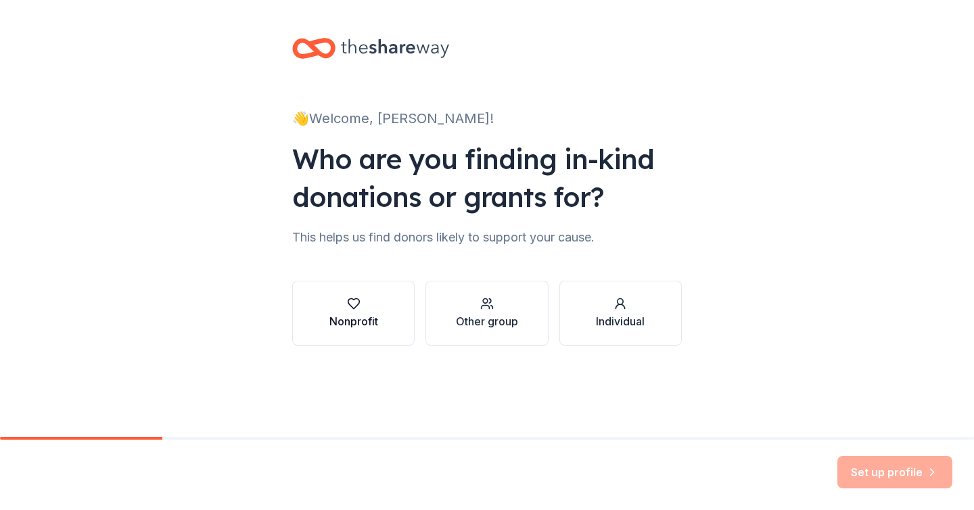
click at [356, 307] on icon "button" at bounding box center [354, 304] width 14 height 14
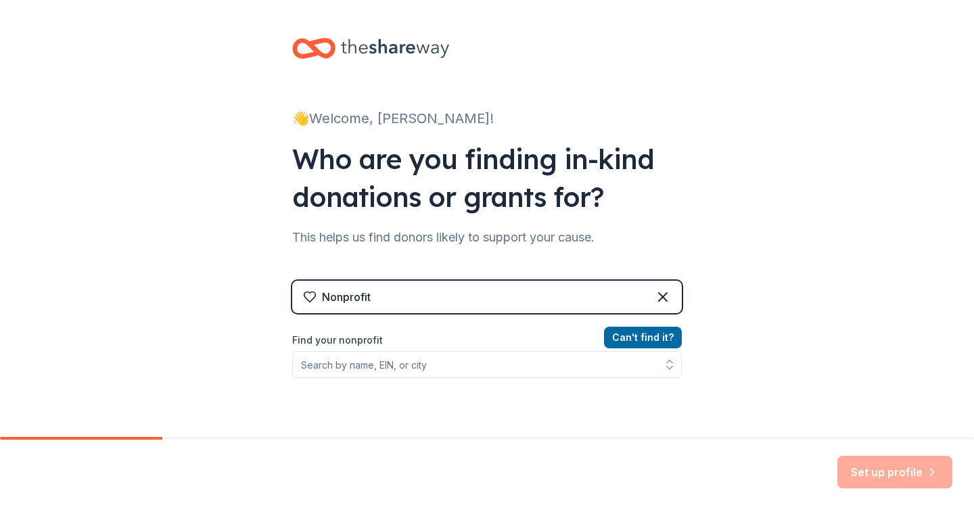
scroll to position [70, 0]
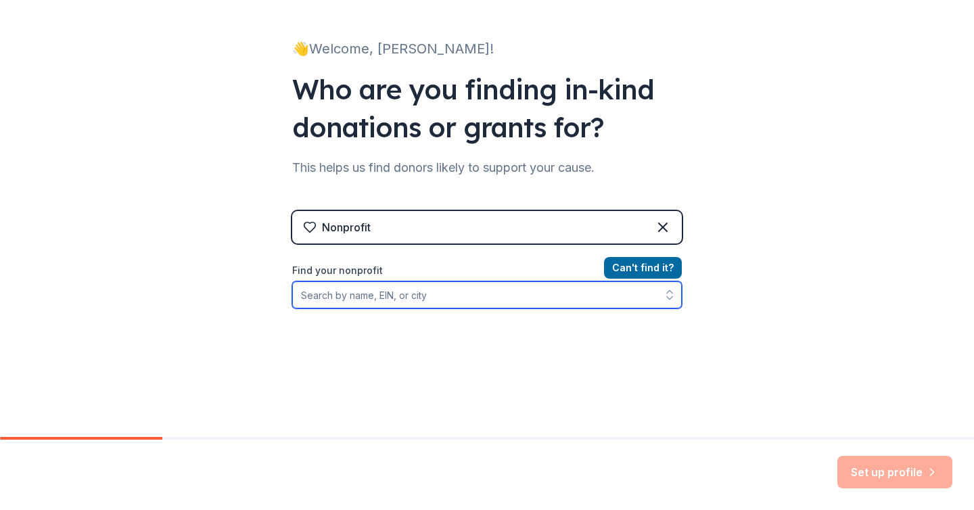
click at [387, 295] on input "Find your nonprofit" at bounding box center [486, 294] width 389 height 27
paste input "[US_EMPLOYER_IDENTIFICATION_NUMBER]"
type input "[US_EMPLOYER_IDENTIFICATION_NUMBER]"
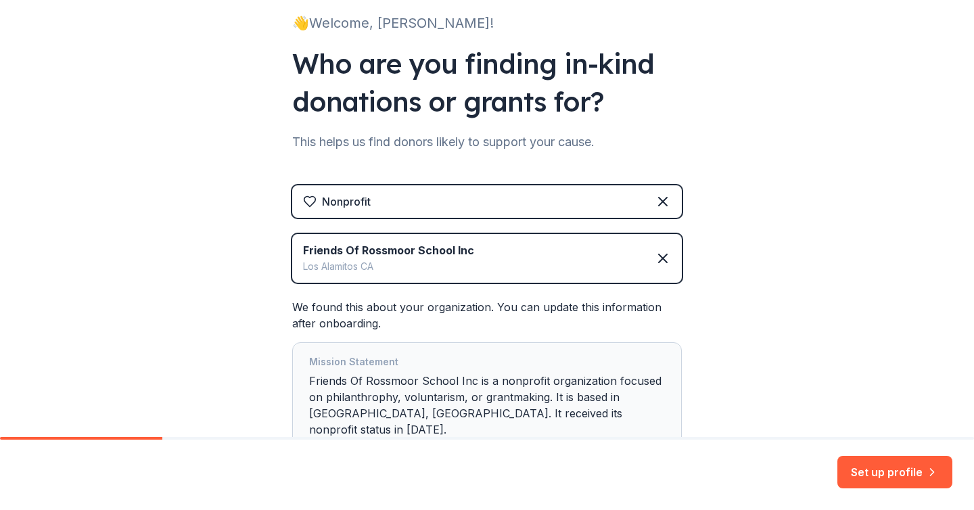
scroll to position [189, 0]
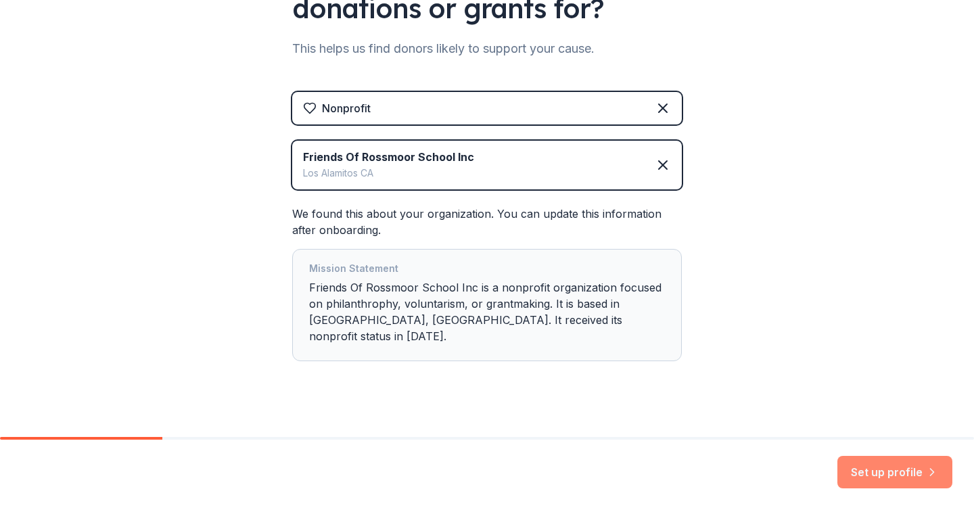
click at [924, 478] on button "Set up profile" at bounding box center [894, 472] width 115 height 32
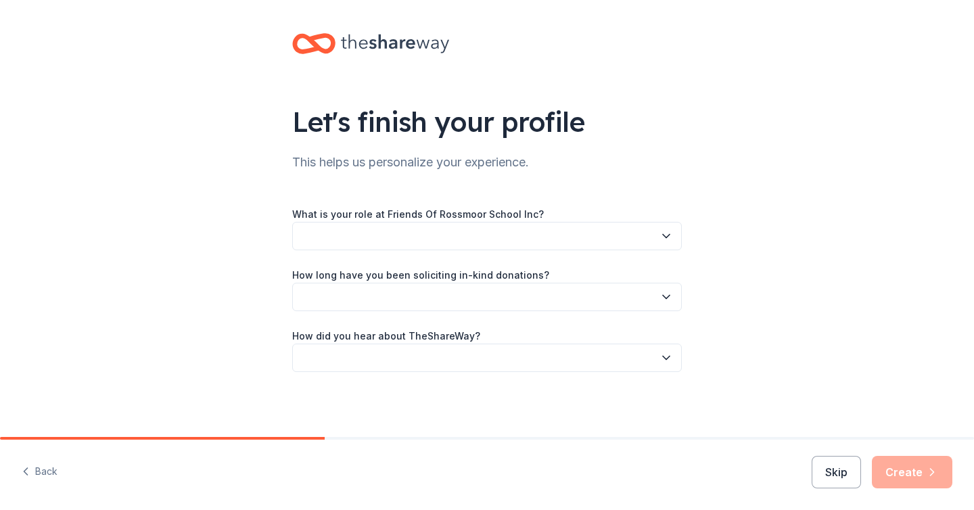
scroll to position [5, 0]
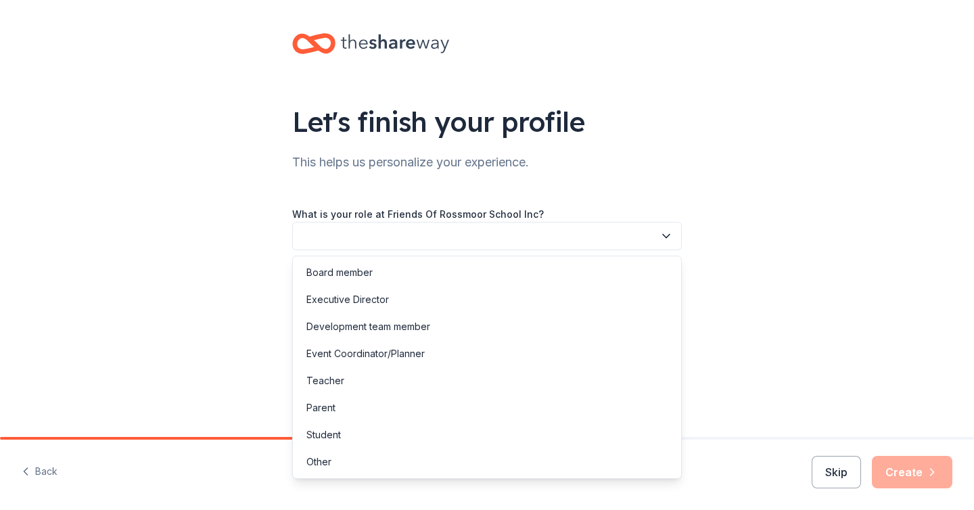
click at [584, 234] on button "button" at bounding box center [486, 236] width 389 height 28
click at [564, 268] on div "Board member" at bounding box center [486, 272] width 383 height 27
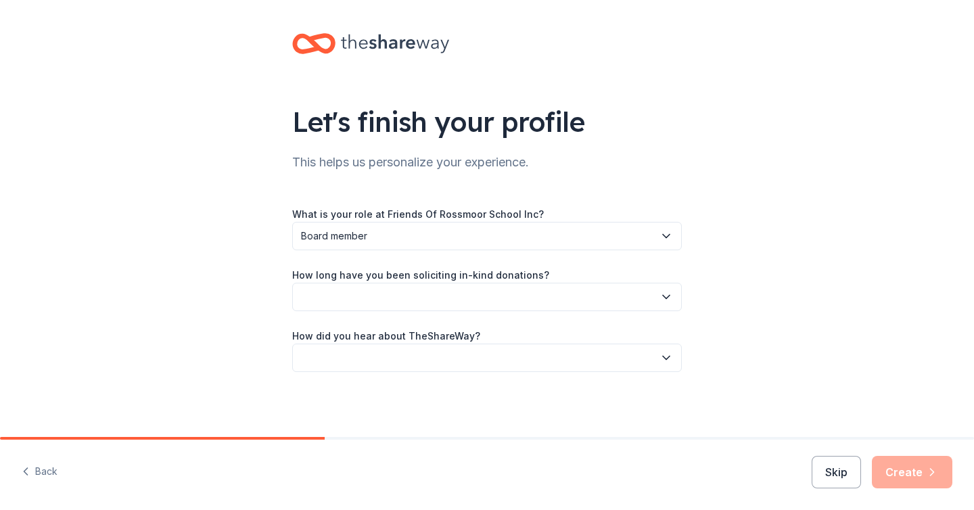
click at [531, 323] on div "What is your role at Friends Of Rossmoor School Inc? Board member How long have…" at bounding box center [486, 289] width 389 height 166
click at [535, 308] on button "button" at bounding box center [486, 297] width 389 height 28
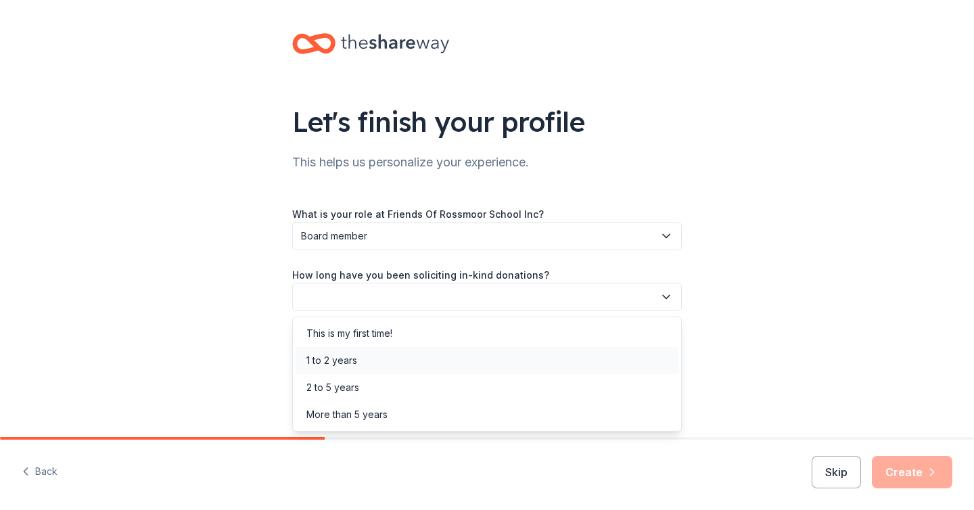
click at [524, 359] on div "1 to 2 years" at bounding box center [486, 360] width 383 height 27
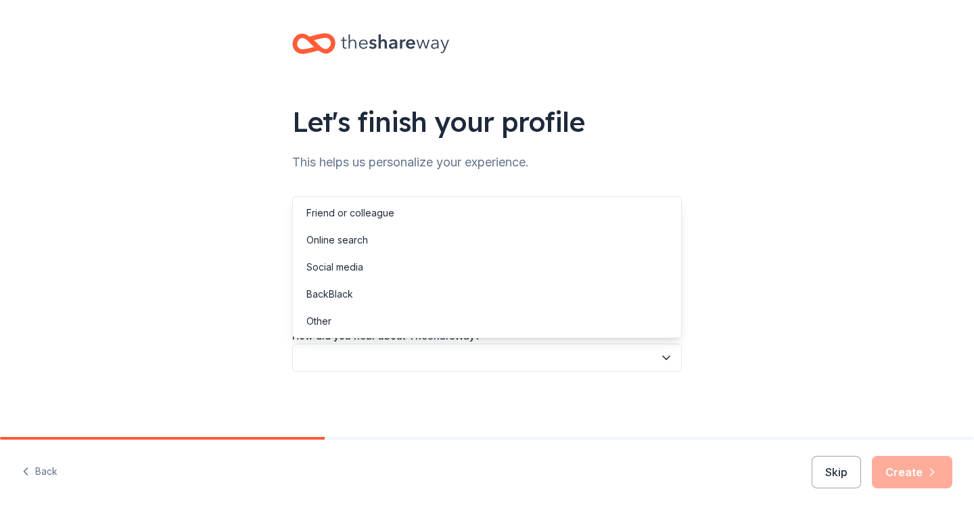
click at [621, 364] on button "button" at bounding box center [486, 357] width 389 height 28
click at [621, 246] on div "Online search" at bounding box center [486, 239] width 383 height 27
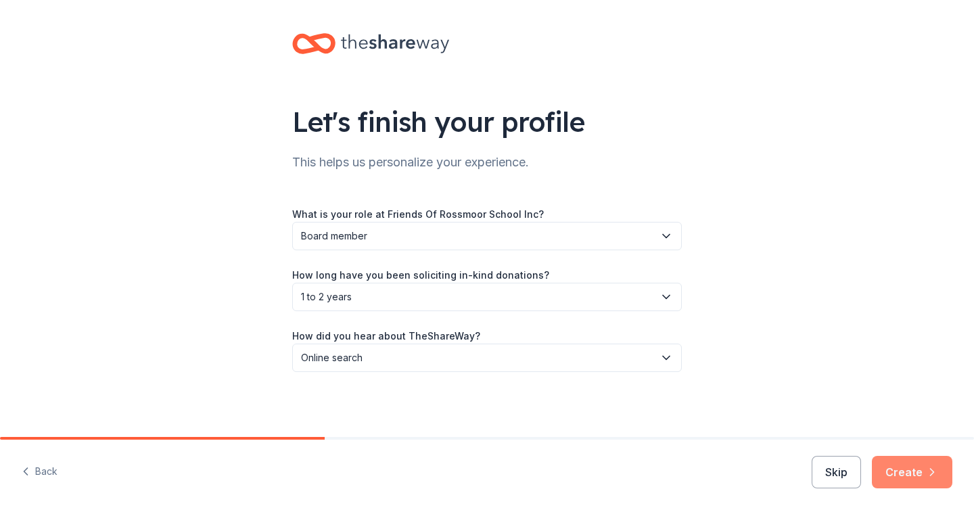
click at [932, 474] on icon "button" at bounding box center [932, 472] width 14 height 14
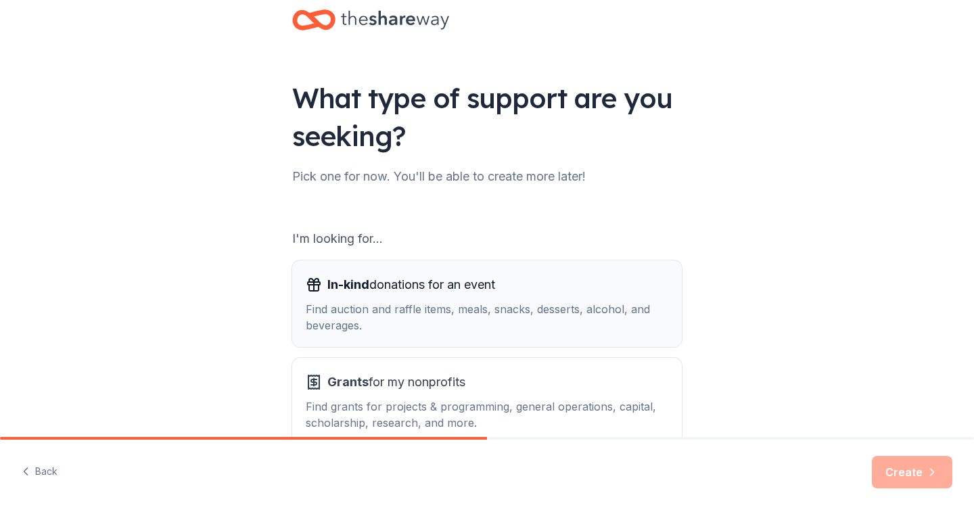
scroll to position [109, 0]
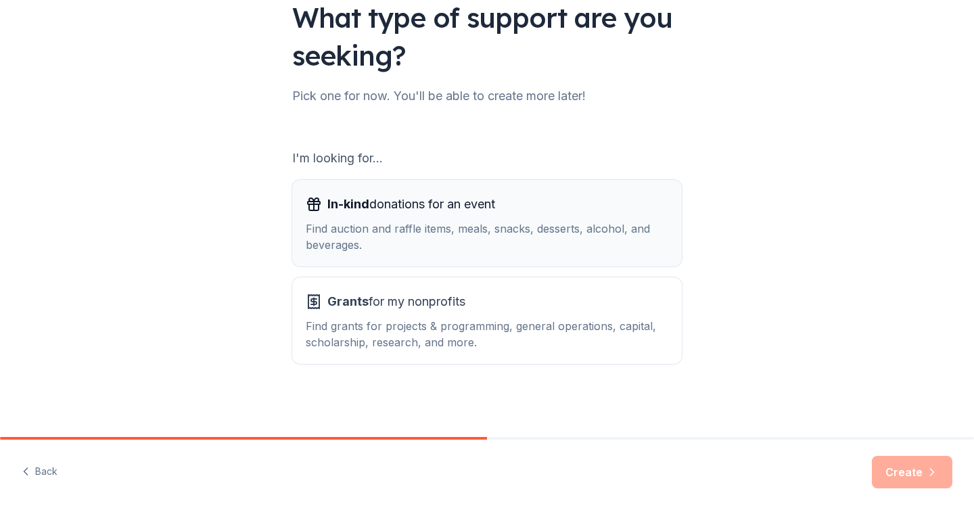
click at [619, 221] on div "Find auction and raffle items, meals, snacks, desserts, alcohol, and beverages." at bounding box center [487, 236] width 362 height 32
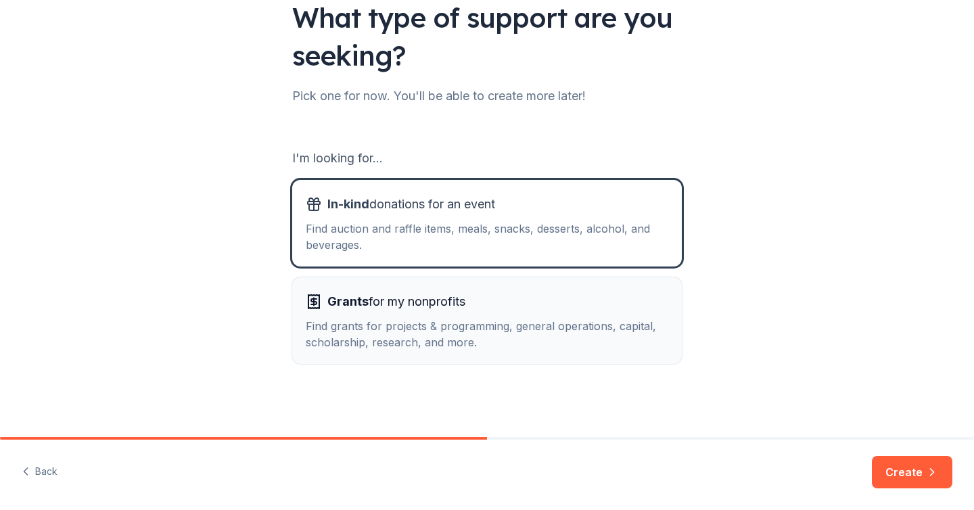
click at [600, 328] on div "Find grants for projects & programming, general operations, capital, scholarshi…" at bounding box center [487, 334] width 362 height 32
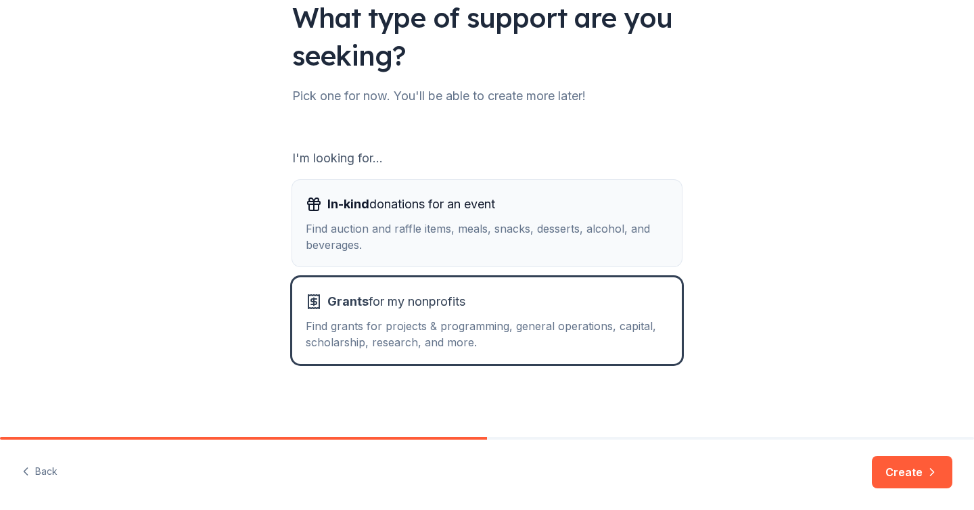
click at [599, 180] on button "In-kind donations for an event Find auction and raffle items, meals, snacks, de…" at bounding box center [486, 223] width 389 height 87
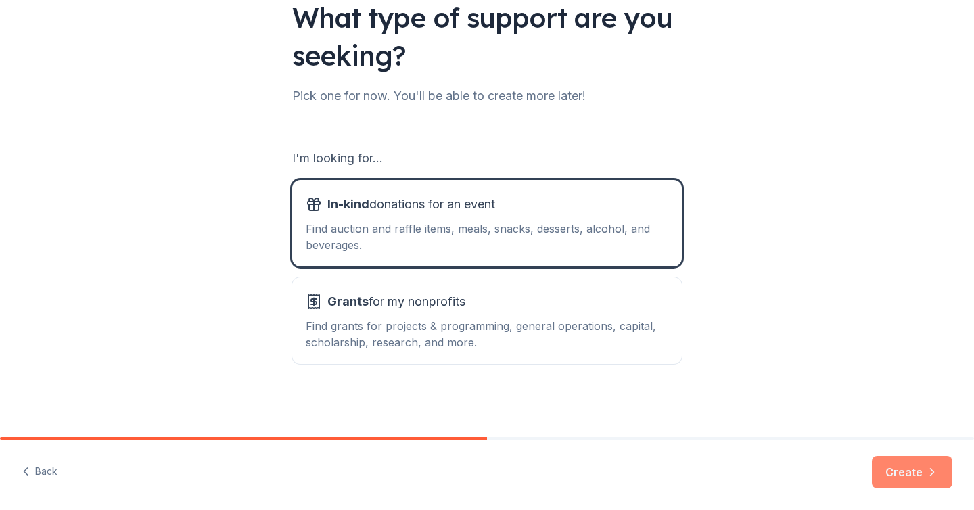
click at [909, 471] on button "Create" at bounding box center [911, 472] width 80 height 32
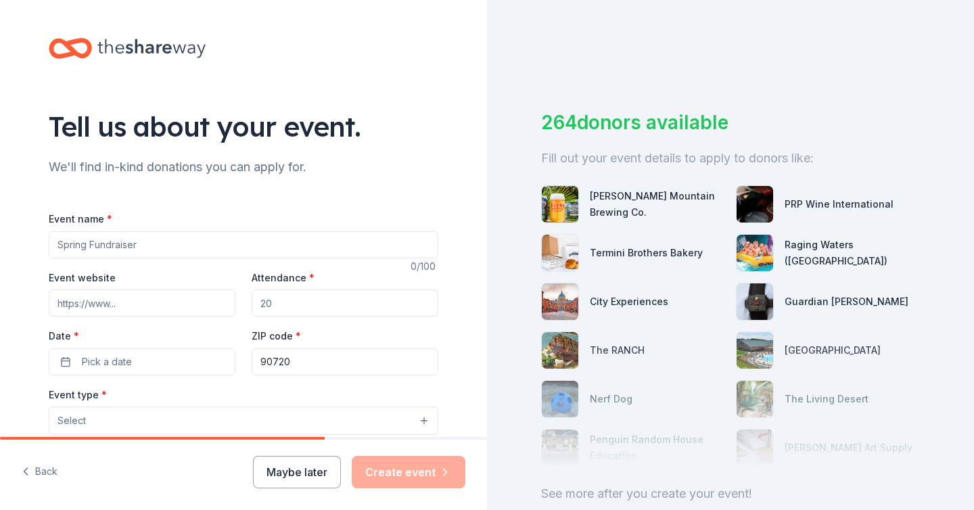
click at [327, 238] on input "Event name *" at bounding box center [243, 244] width 389 height 27
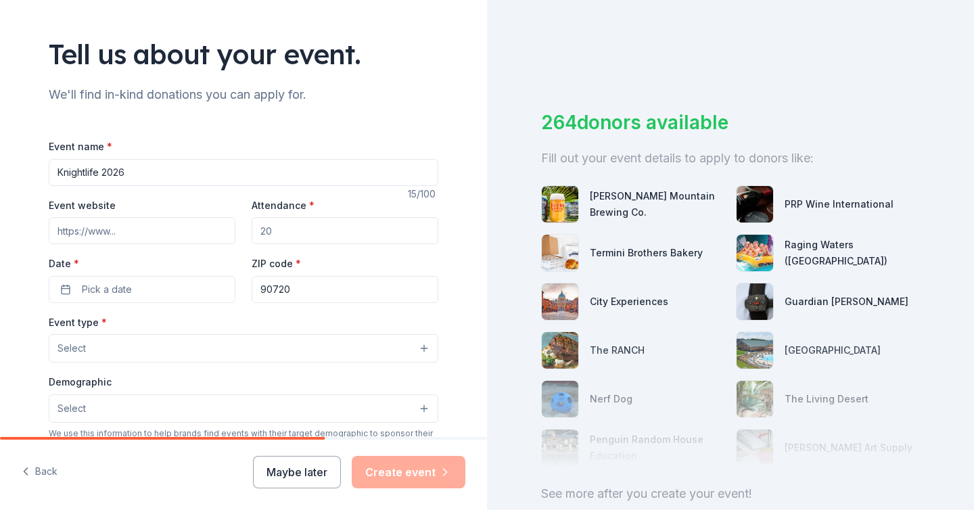
type input "Knightlife 2026"
click at [125, 228] on input "Event website" at bounding box center [142, 230] width 187 height 27
type input "[DOMAIN_NAME]"
type input "1"
type input "85"
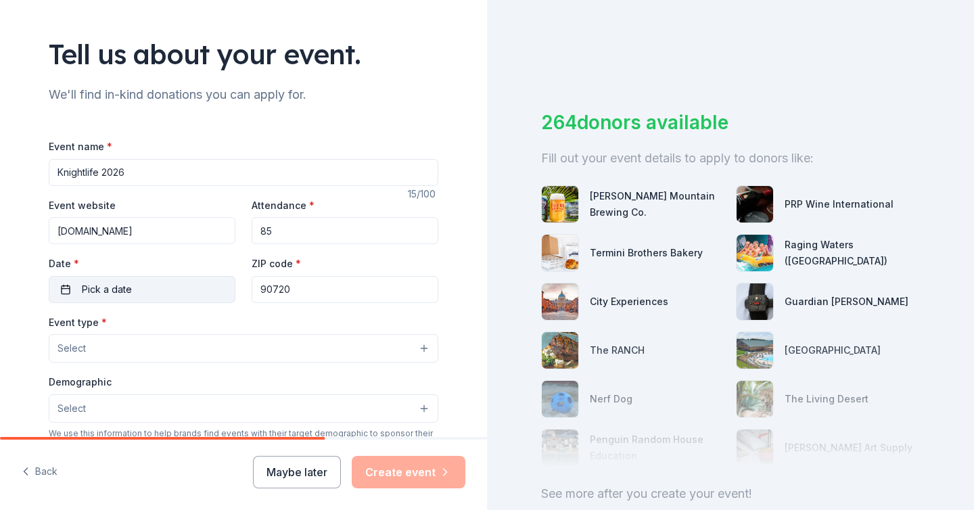
click at [103, 285] on span "Pick a date" at bounding box center [107, 289] width 50 height 16
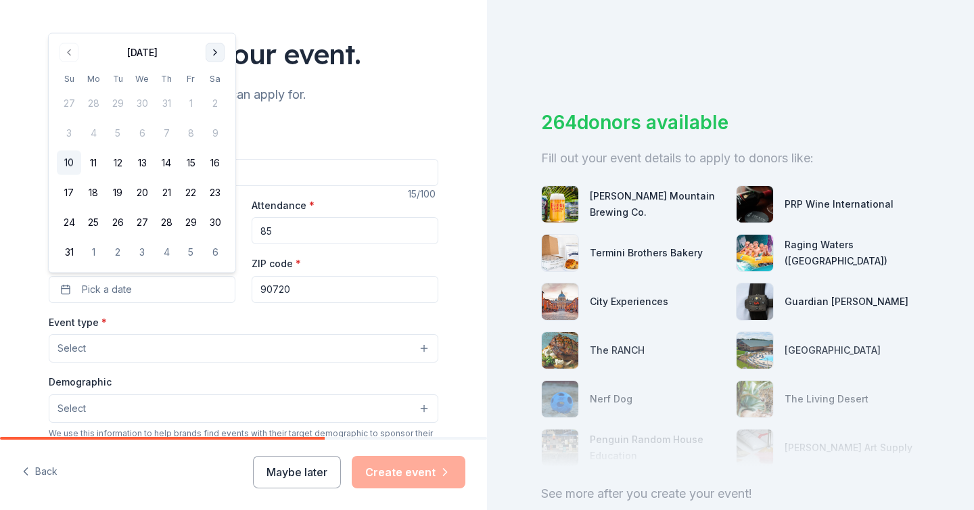
click at [220, 50] on button "Go to next month" at bounding box center [215, 52] width 19 height 19
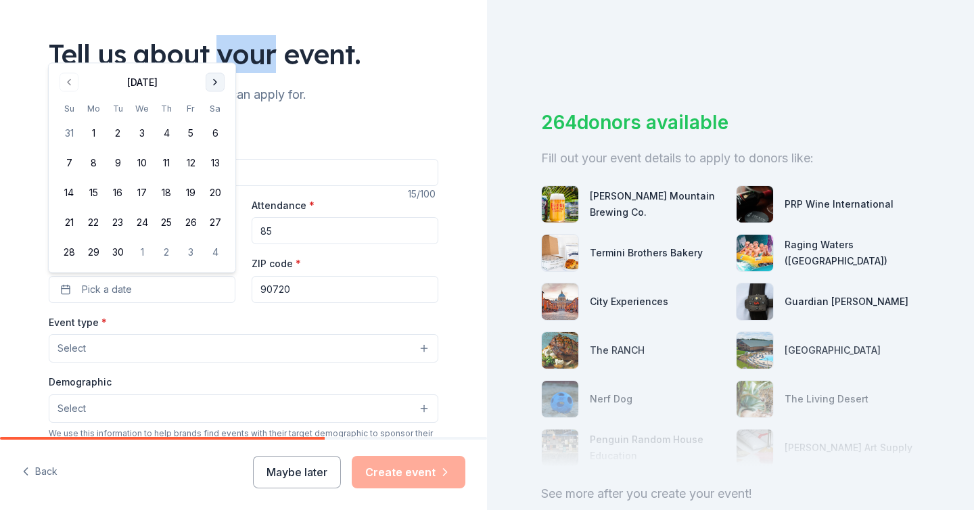
click at [220, 50] on div "Tell us about your event." at bounding box center [243, 54] width 389 height 38
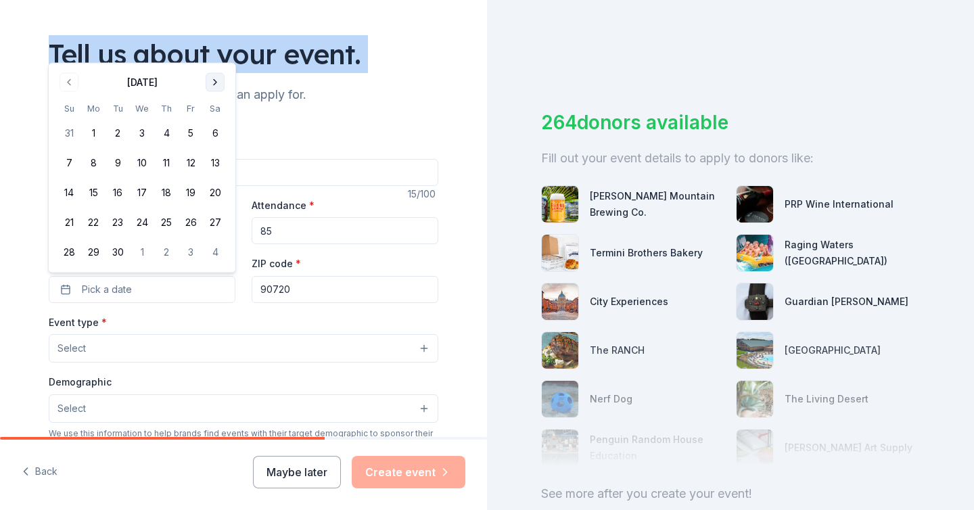
click at [220, 50] on div "Tell us about your event." at bounding box center [243, 54] width 389 height 38
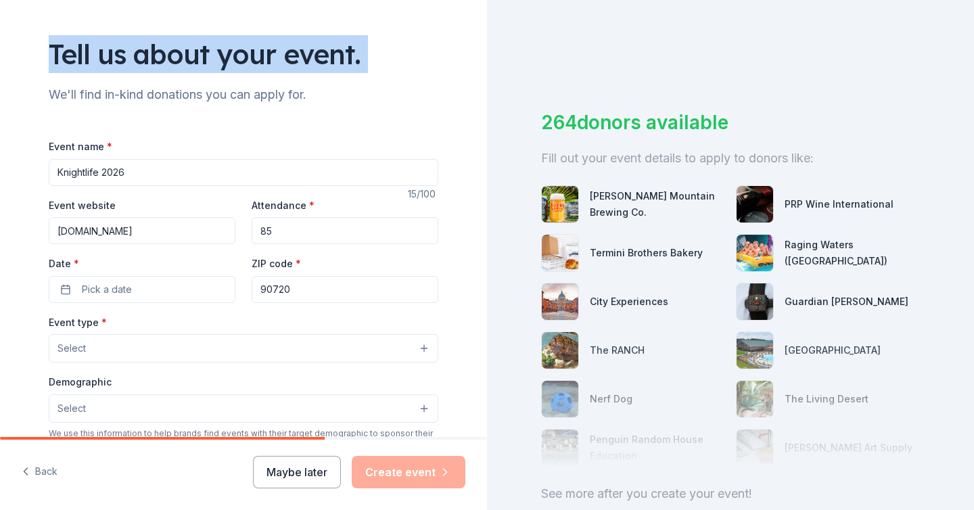
click at [220, 50] on div "Tell us about your event." at bounding box center [243, 54] width 389 height 38
click at [141, 293] on button "Pick a date" at bounding box center [142, 289] width 187 height 27
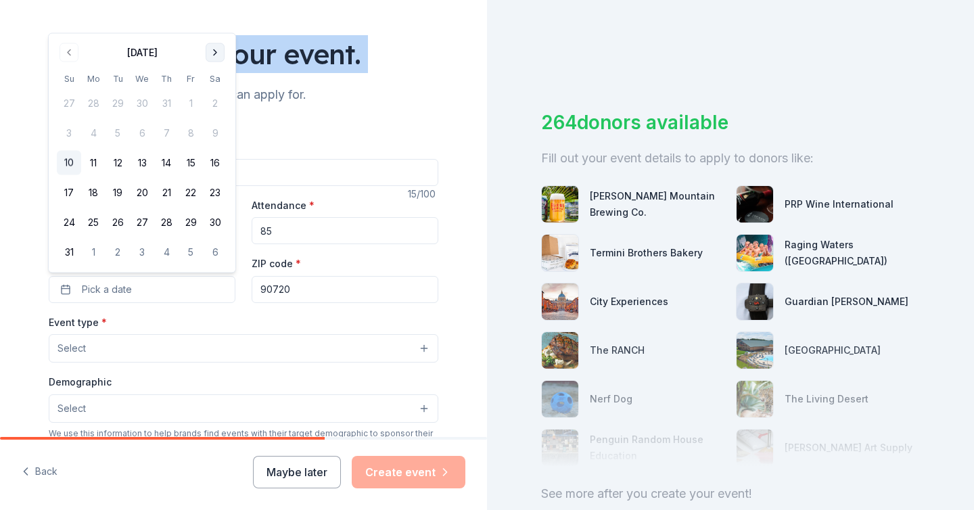
click at [221, 58] on button "Go to next month" at bounding box center [215, 52] width 19 height 19
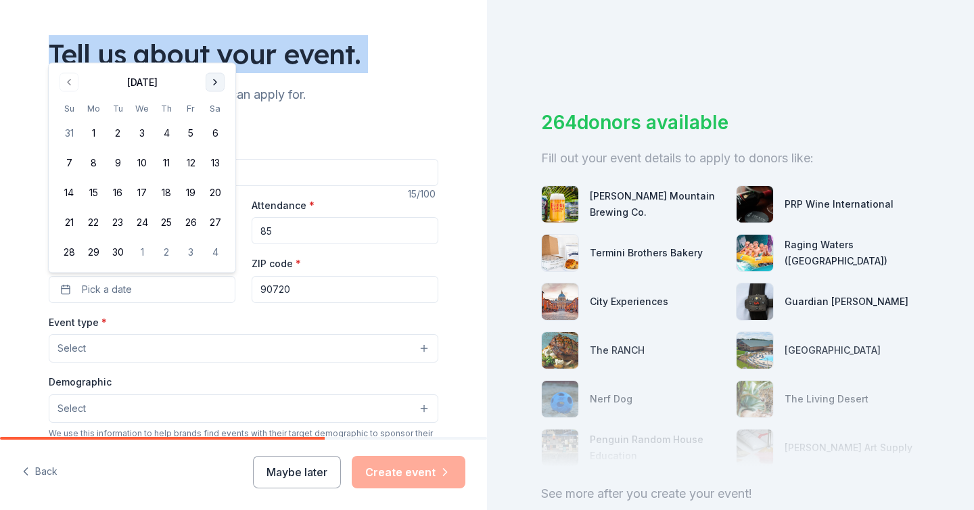
click at [212, 85] on button "Go to next month" at bounding box center [215, 82] width 19 height 19
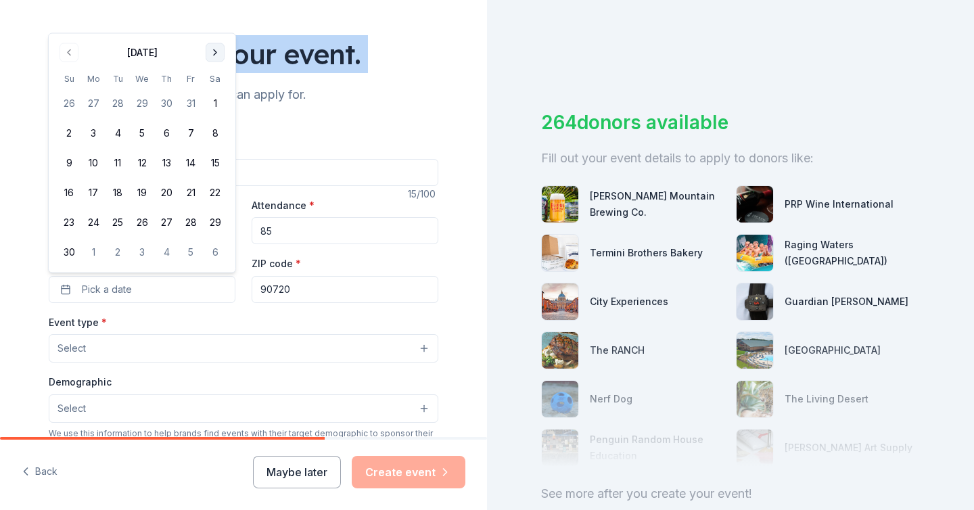
click at [211, 60] on button "Go to next month" at bounding box center [215, 52] width 19 height 19
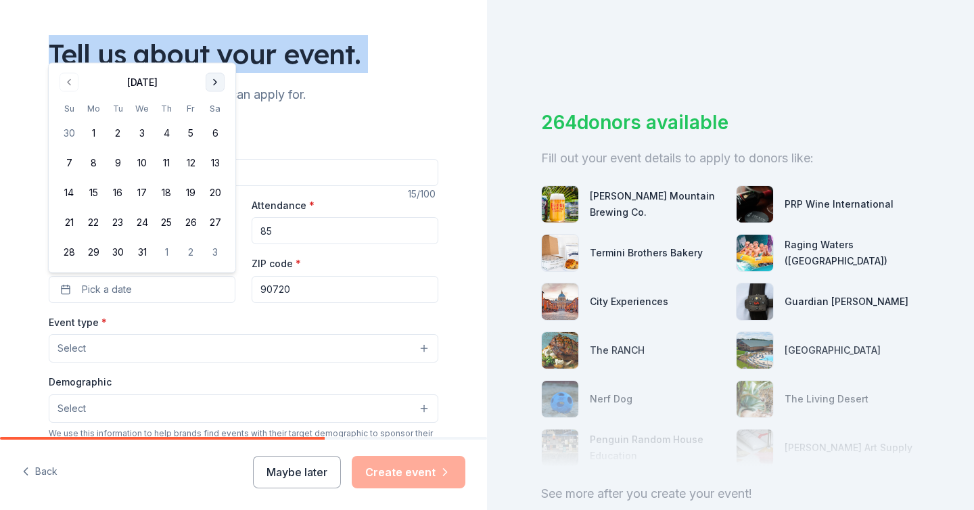
click at [210, 78] on button "Go to next month" at bounding box center [215, 82] width 19 height 19
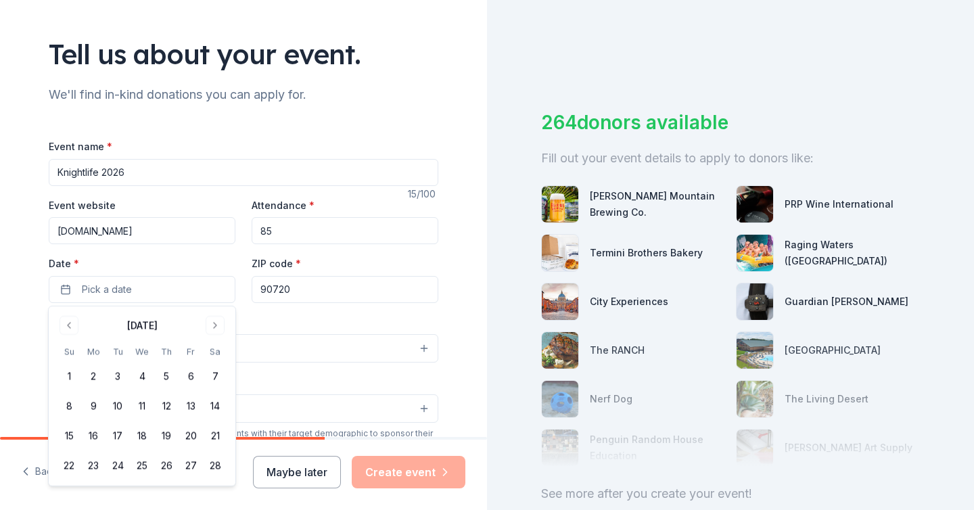
click at [208, 336] on div "[DATE] Su Mo Tu We Th Fr Sa 1 2 3 4 5 6 7 8 9 10 11 12 13 14 15 16 17 18 19 20 …" at bounding box center [142, 395] width 170 height 163
click at [213, 329] on button "Go to next month" at bounding box center [215, 325] width 19 height 19
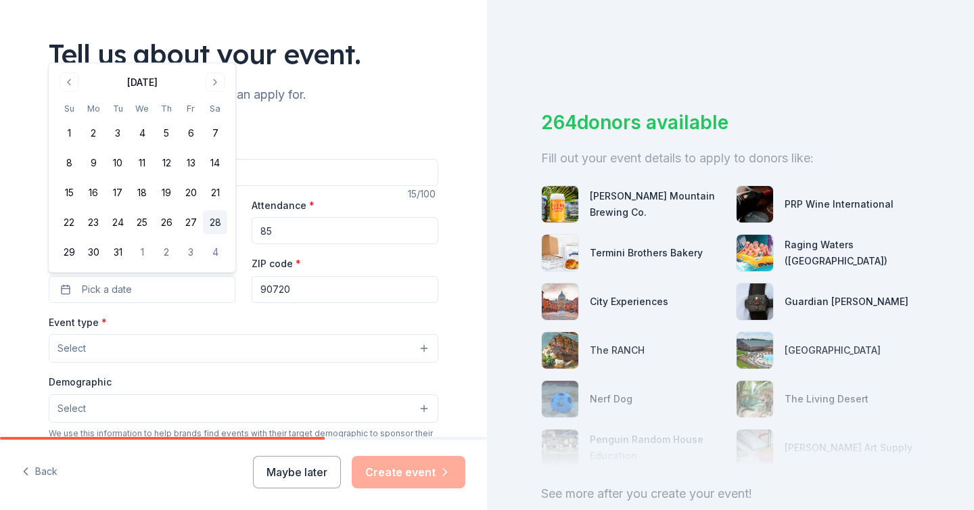
click at [215, 224] on button "28" at bounding box center [215, 222] width 24 height 24
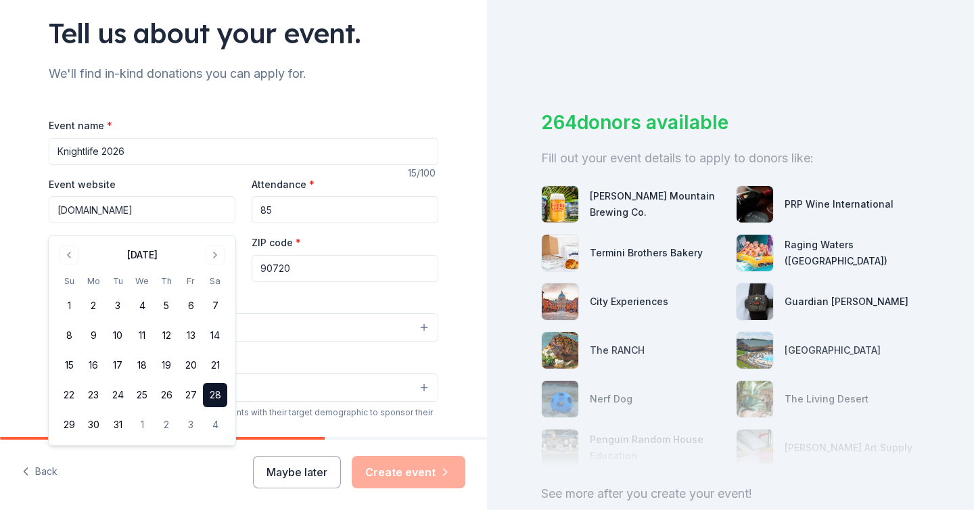
scroll to position [156, 0]
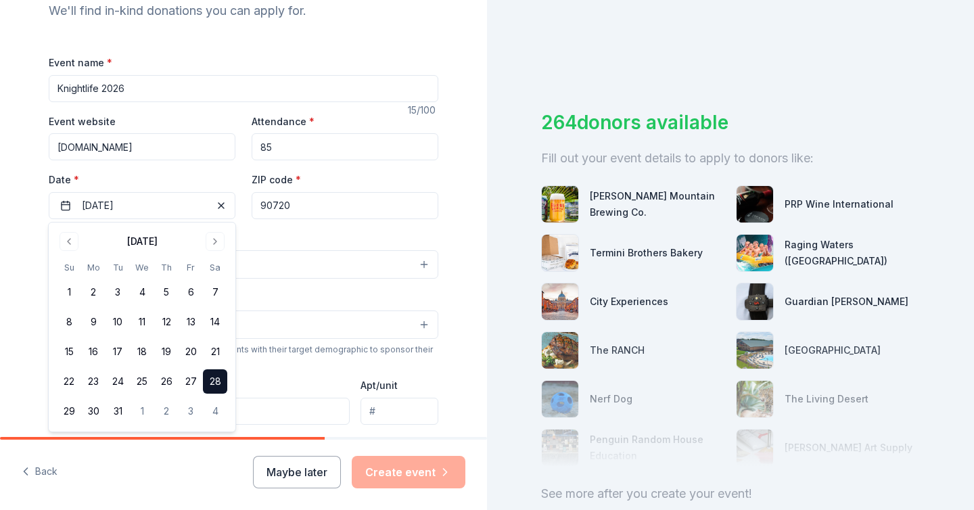
click at [292, 226] on div "Event name * Knightlife 2026 15 /100 Event website [DOMAIN_NAME] Attendance * 8…" at bounding box center [243, 366] width 389 height 625
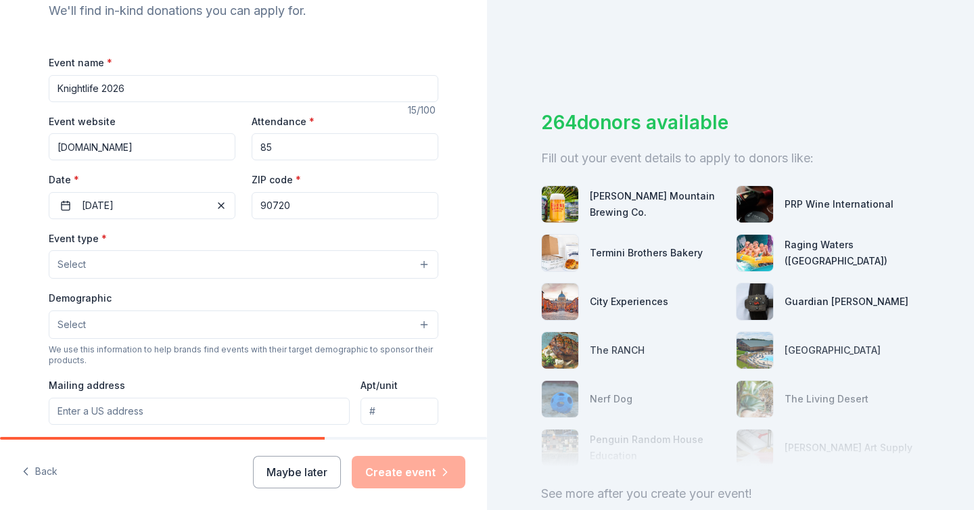
click at [264, 288] on div "Event type * Select Demographic Select We use this information to help brands f…" at bounding box center [243, 372] width 389 height 285
click at [268, 274] on button "Select" at bounding box center [243, 264] width 389 height 28
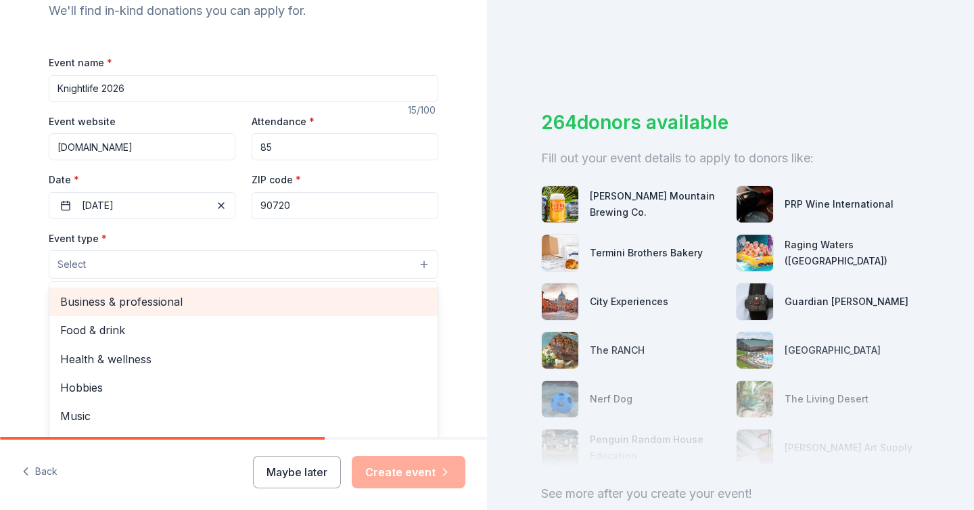
scroll to position [0, 0]
click at [212, 303] on span "Fundraiser" at bounding box center [243, 299] width 366 height 18
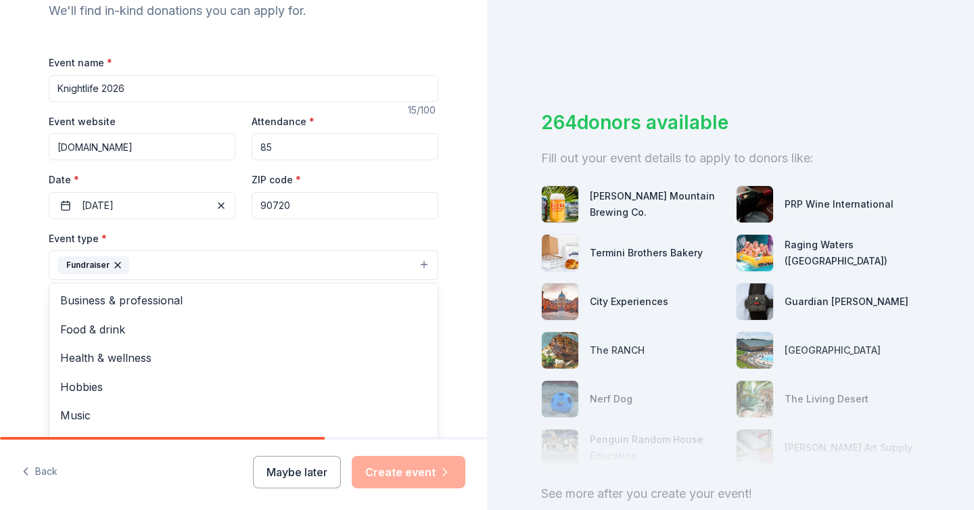
scroll to position [268, 0]
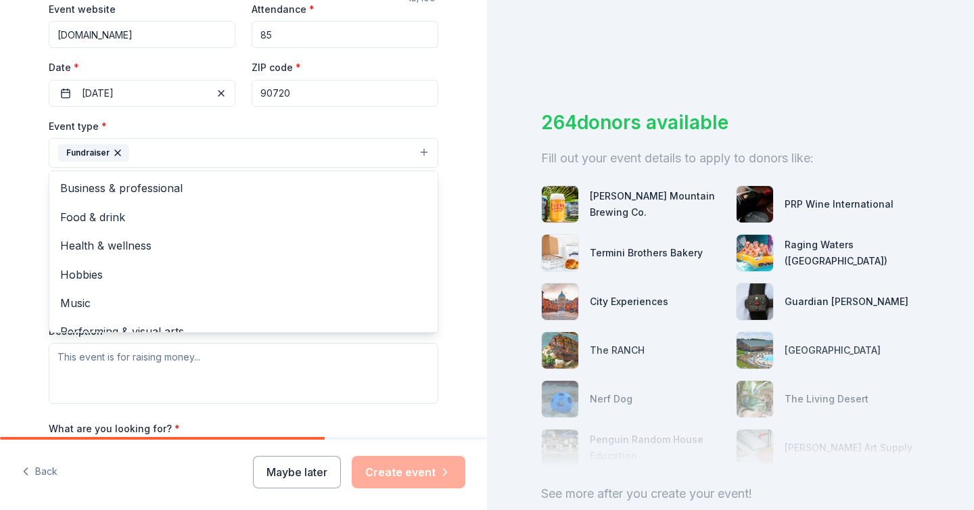
click at [464, 146] on div "Tell us about your event. We'll find in-kind donations you can apply for. Event…" at bounding box center [243, 182] width 487 height 901
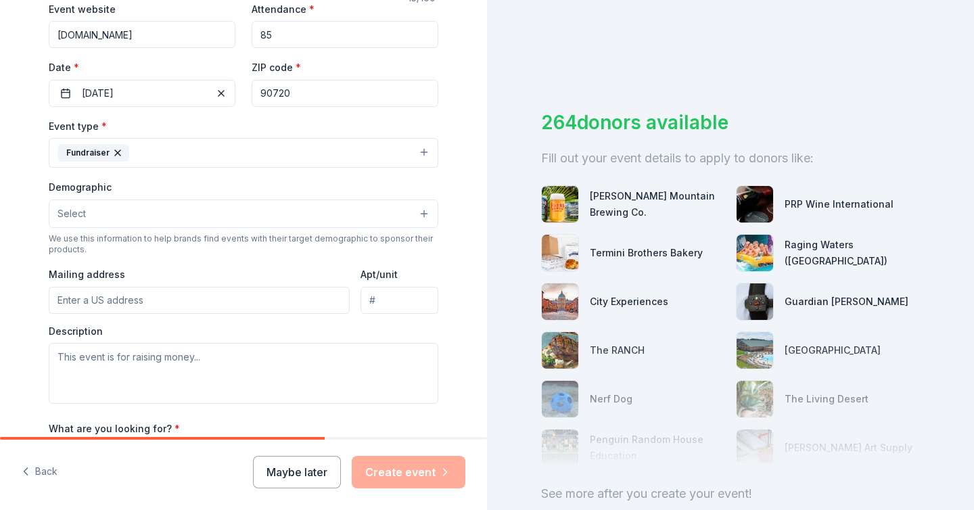
click at [258, 216] on button "Select" at bounding box center [243, 213] width 389 height 28
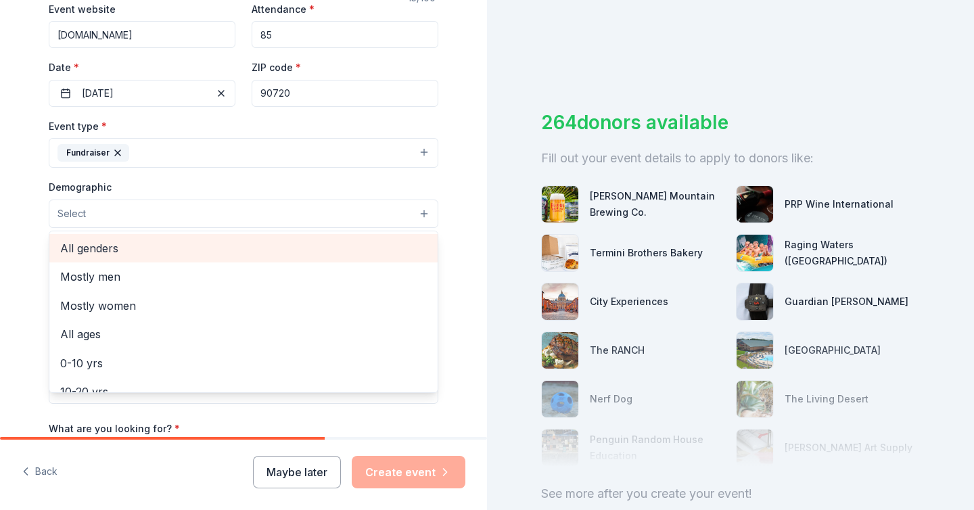
click at [247, 254] on span "All genders" at bounding box center [243, 248] width 366 height 18
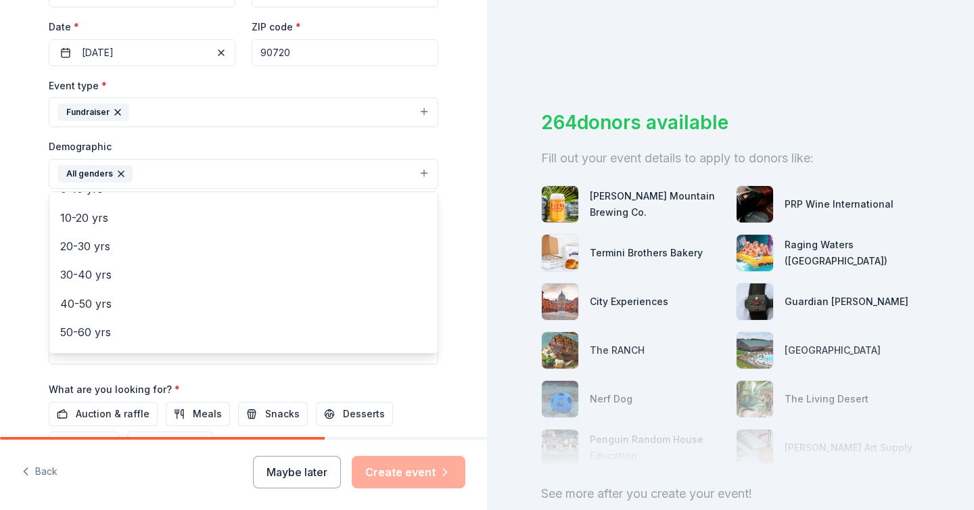
scroll to position [115, 0]
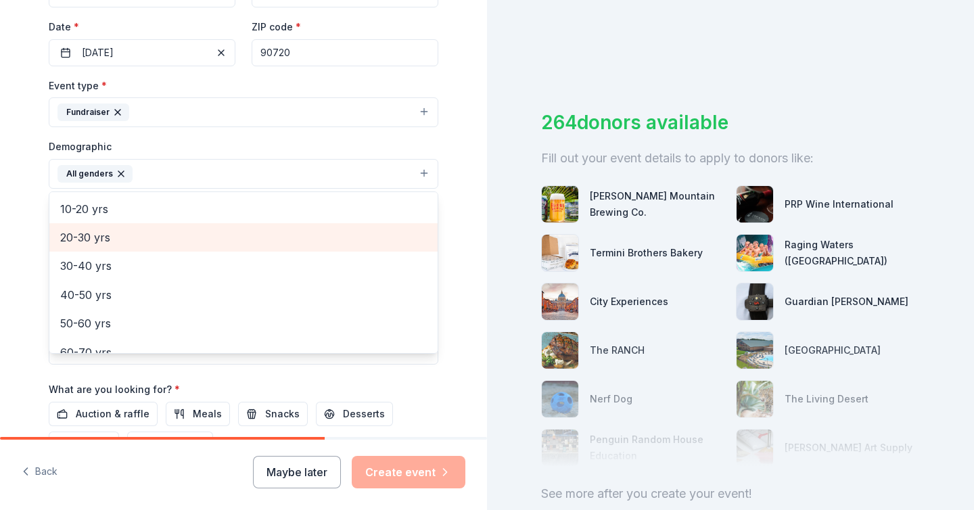
click at [99, 241] on span "20-30 yrs" at bounding box center [243, 238] width 366 height 18
click at [100, 236] on span "30-40 yrs" at bounding box center [243, 238] width 366 height 18
click at [101, 245] on span "40-50 yrs" at bounding box center [243, 238] width 366 height 18
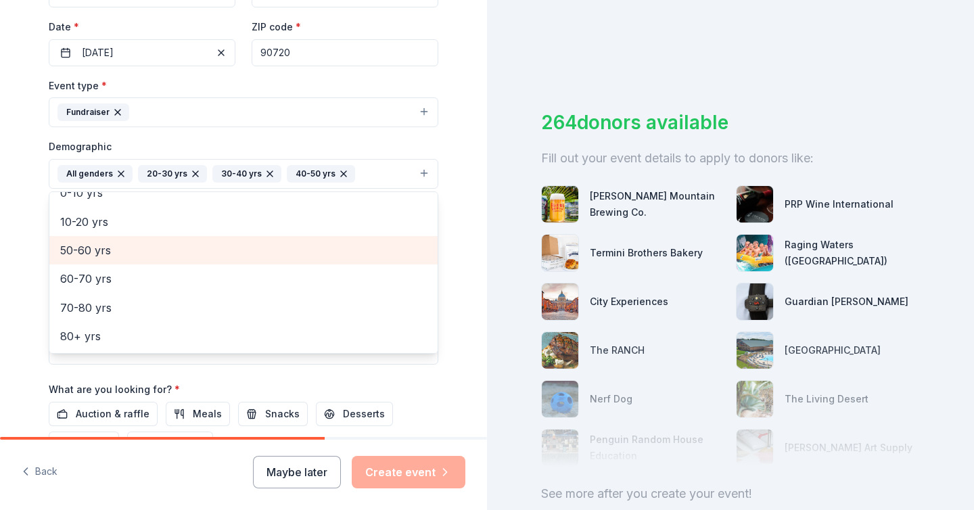
click at [101, 245] on span "50-60 yrs" at bounding box center [243, 250] width 366 height 18
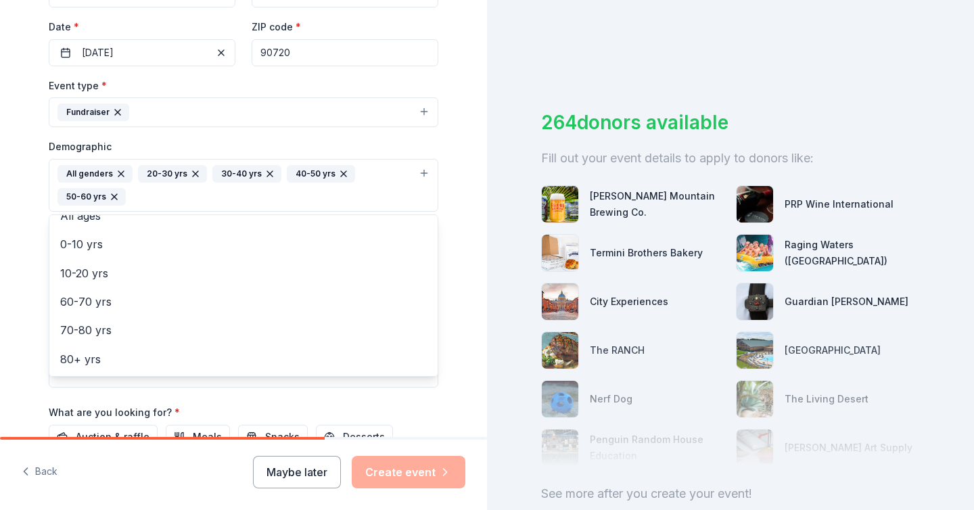
click at [467, 199] on div "Tell us about your event. We'll find in-kind donations you can apply for. Event…" at bounding box center [243, 154] width 487 height 926
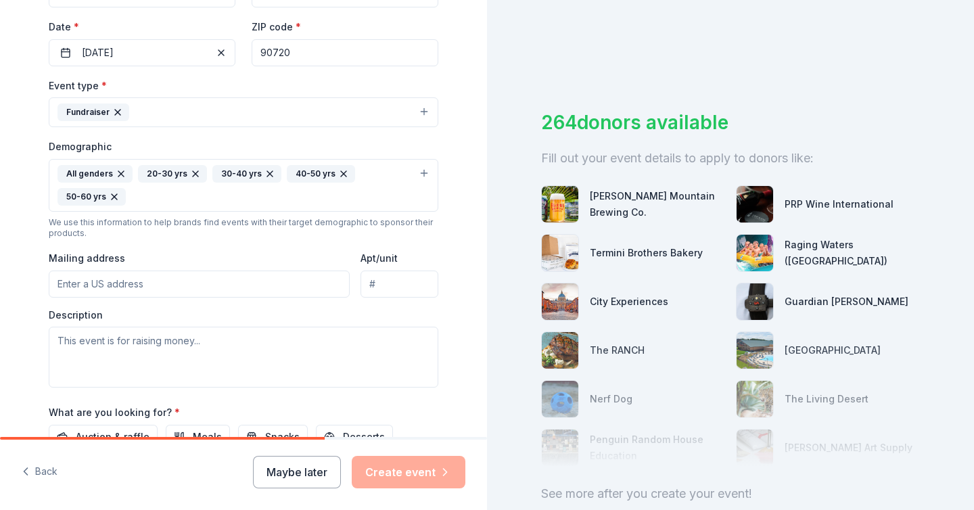
scroll to position [338, 0]
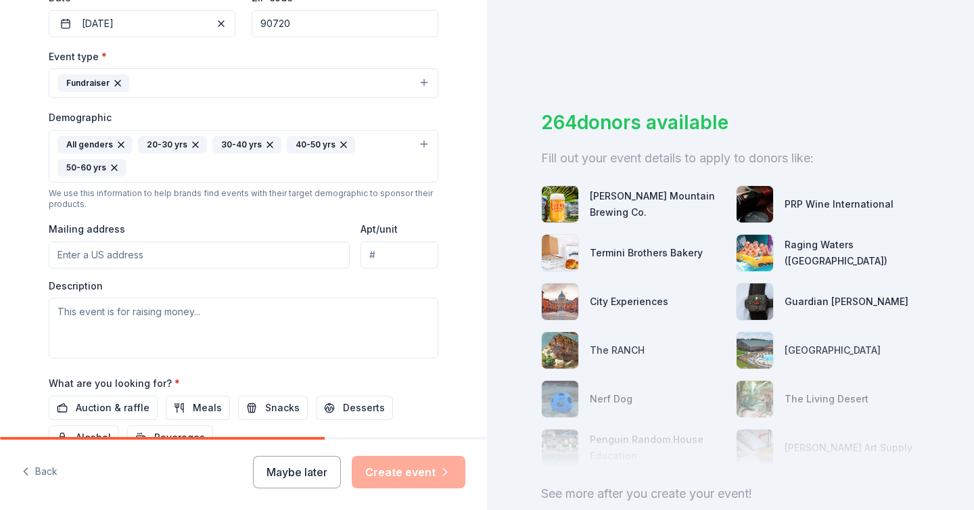
click at [130, 256] on input "Mailing address" at bounding box center [199, 254] width 301 height 27
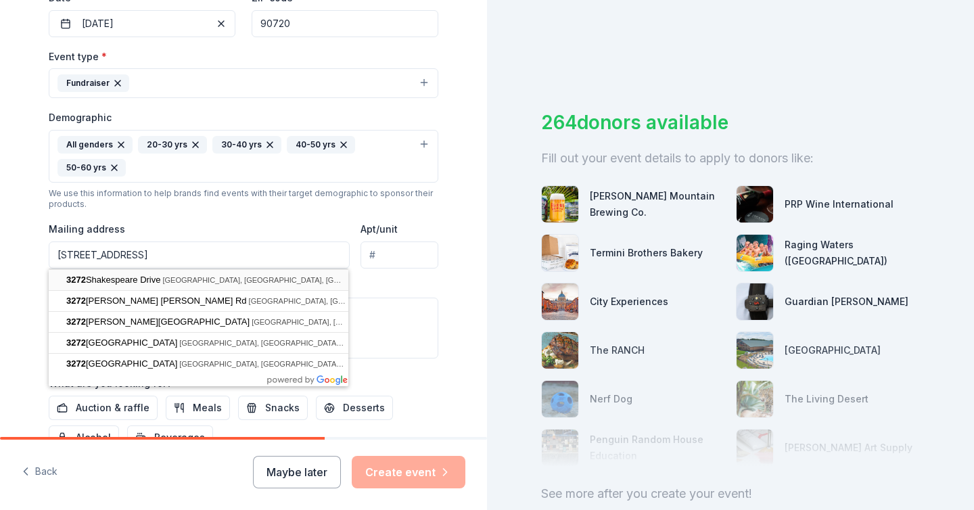
type input "[STREET_ADDRESS]"
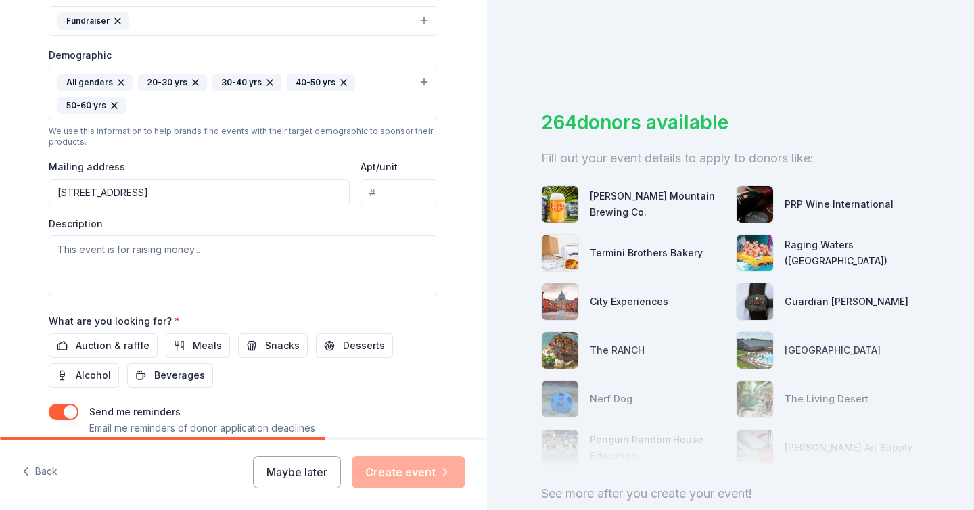
scroll to position [410, 0]
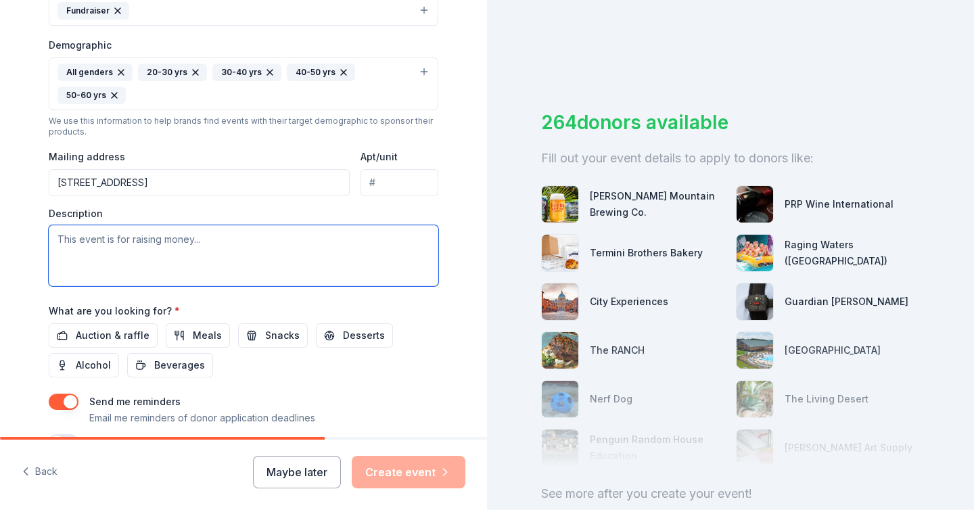
click at [284, 256] on textarea at bounding box center [243, 255] width 389 height 61
click at [185, 250] on textarea at bounding box center [243, 255] width 389 height 61
paste textarea "Friends of Rossmoor, is a parent founded and volunteer operated nonprofit organ…"
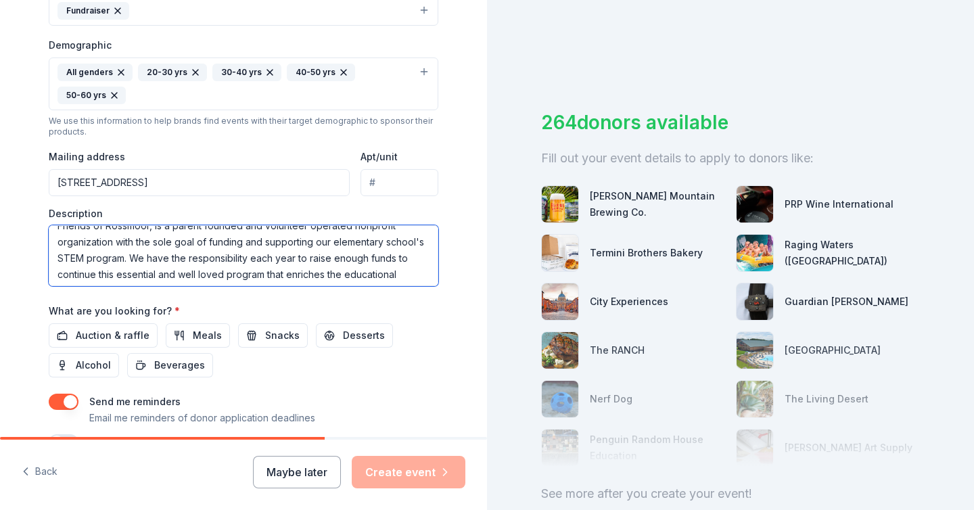
scroll to position [46, 0]
type textarea "Friends of Rossmoor, is a parent founded and volunteer operated nonprofit organ…"
click at [261, 262] on textarea "Friends of Rossmoor, is a parent founded and volunteer operated nonprofit organ…" at bounding box center [243, 255] width 389 height 61
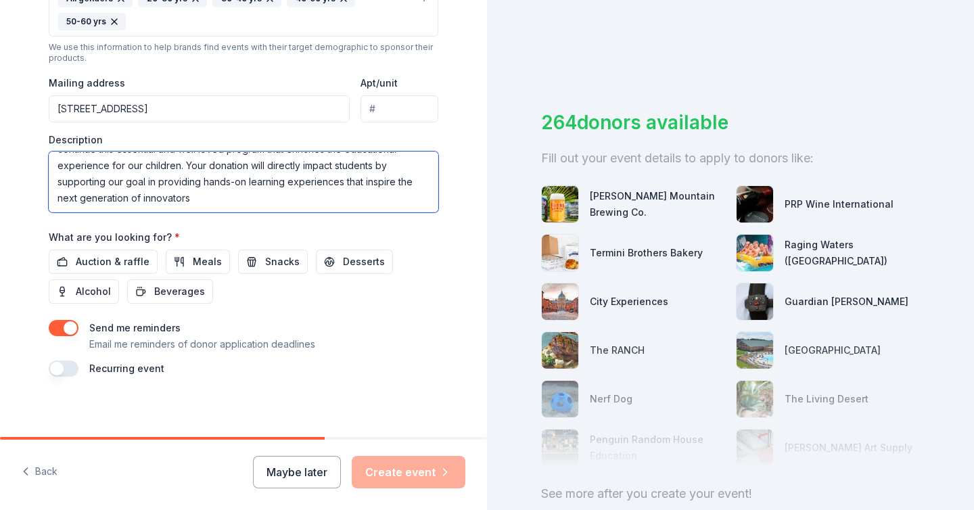
scroll to position [489, 0]
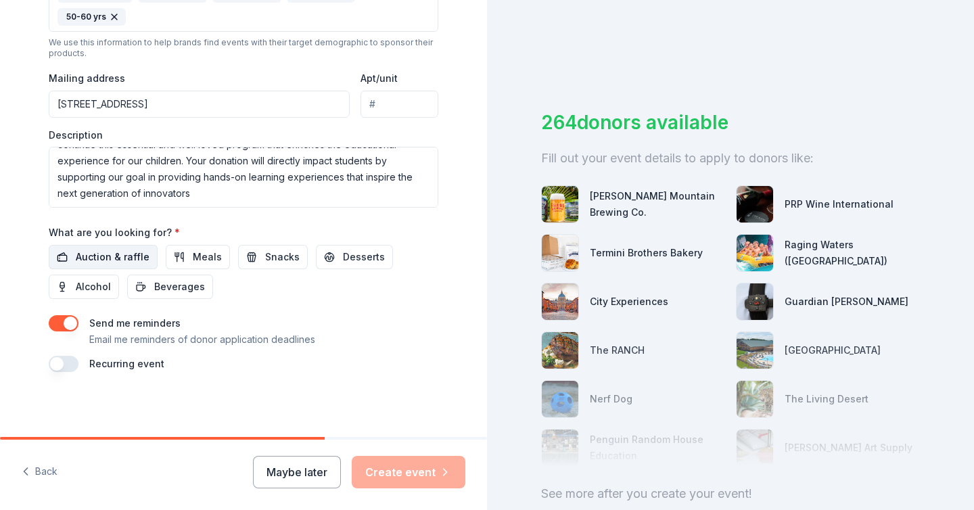
click at [116, 249] on span "Auction & raffle" at bounding box center [113, 257] width 74 height 16
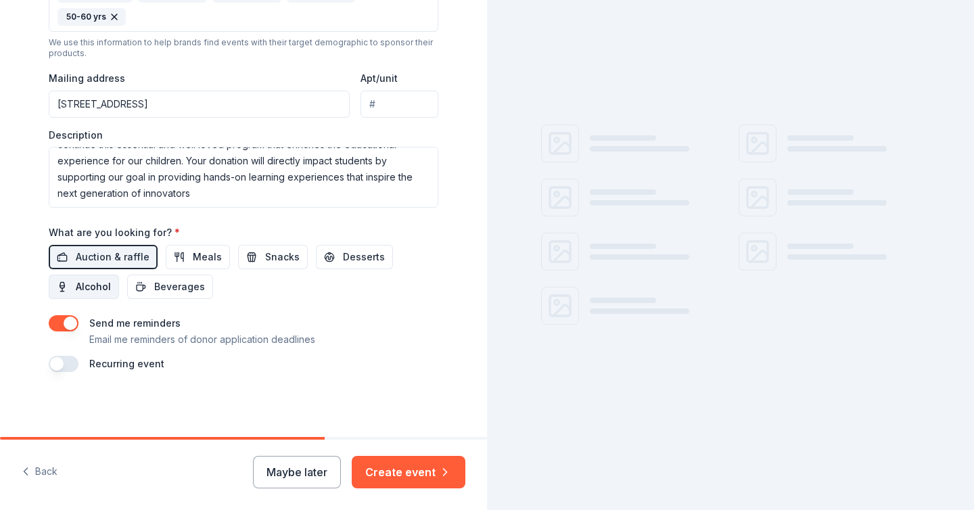
click at [89, 289] on span "Alcohol" at bounding box center [93, 287] width 35 height 16
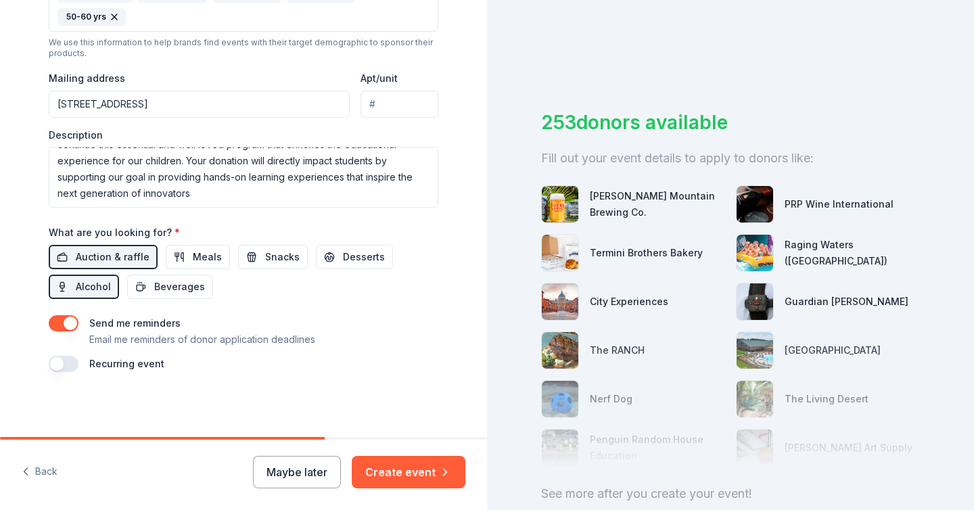
click at [73, 322] on button "button" at bounding box center [64, 323] width 30 height 16
click at [426, 466] on button "Create event" at bounding box center [409, 472] width 114 height 32
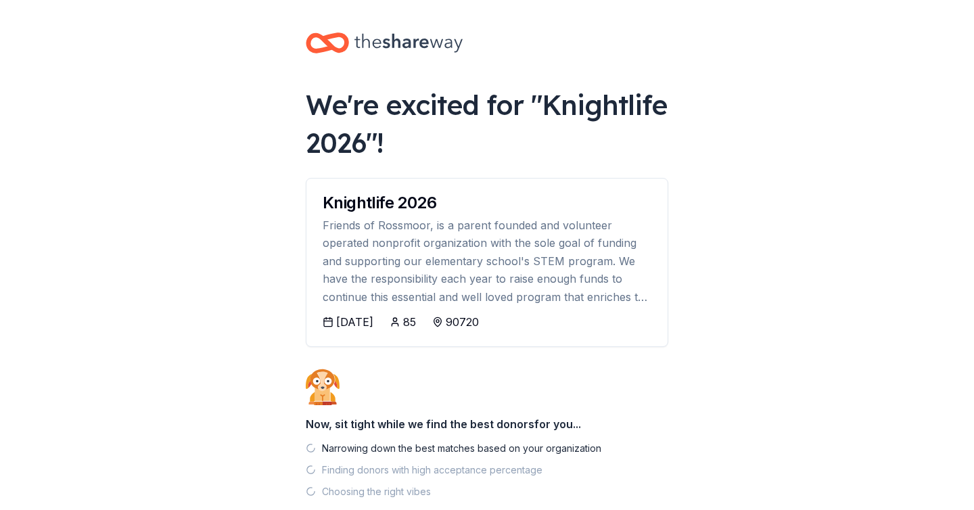
scroll to position [79, 0]
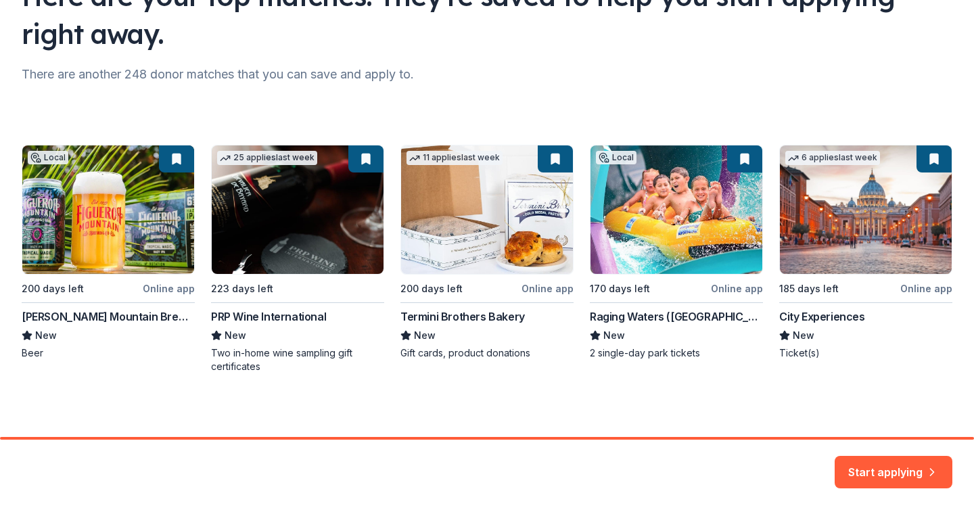
scroll to position [132, 0]
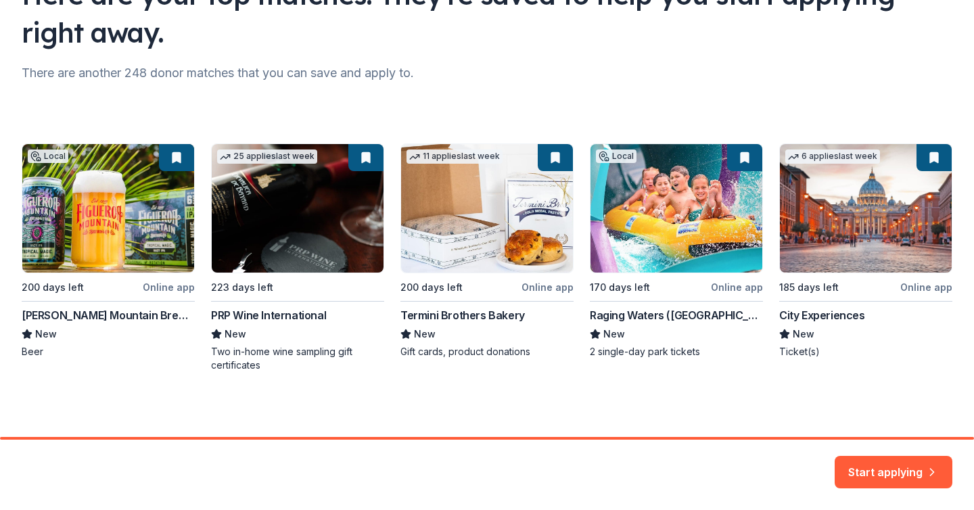
click at [744, 160] on div "Local 200 days left Online app [PERSON_NAME] Mountain Brewing Co. New Beer 25 a…" at bounding box center [487, 257] width 930 height 229
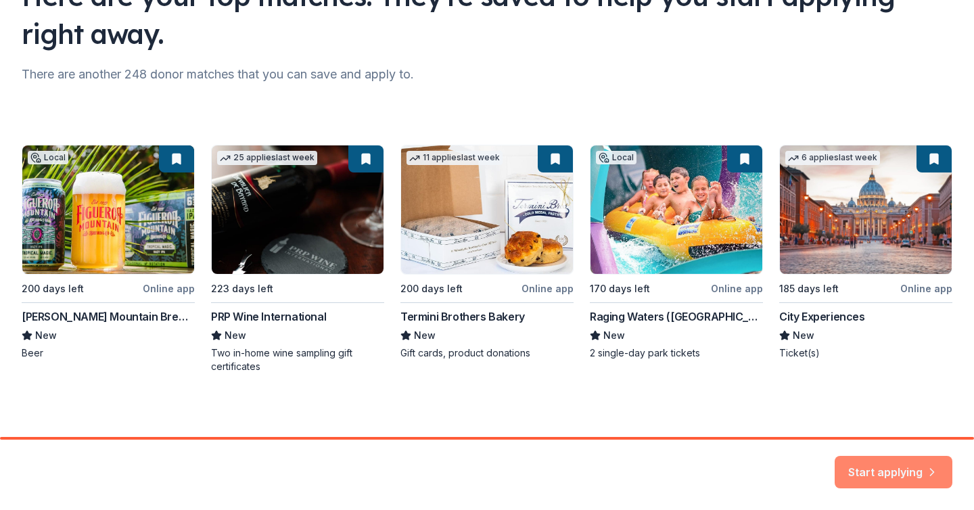
click at [886, 462] on button "Start applying" at bounding box center [893, 464] width 118 height 32
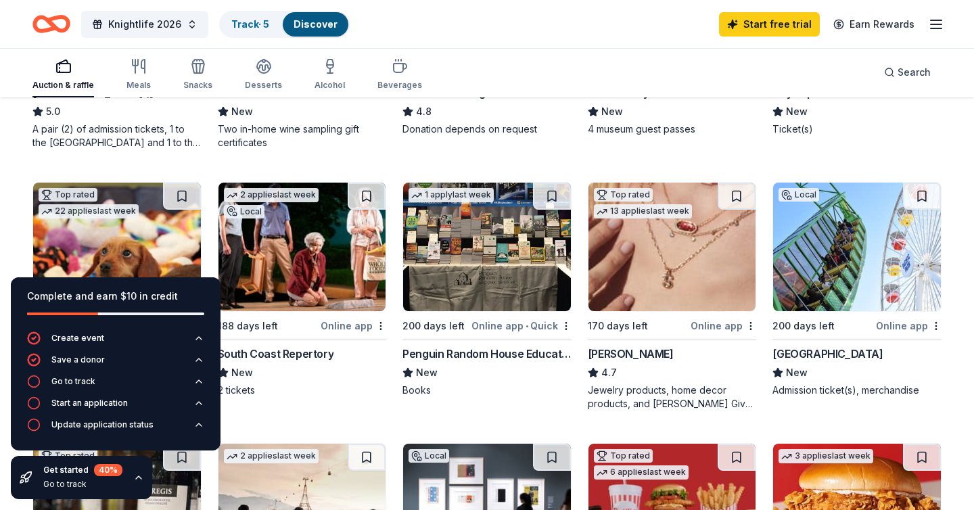
scroll to position [329, 0]
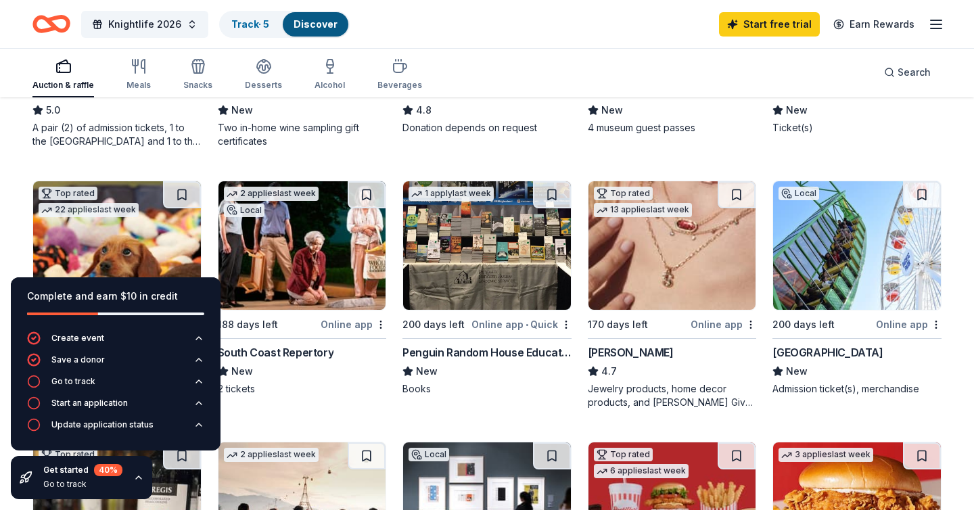
click at [736, 193] on button at bounding box center [736, 194] width 38 height 27
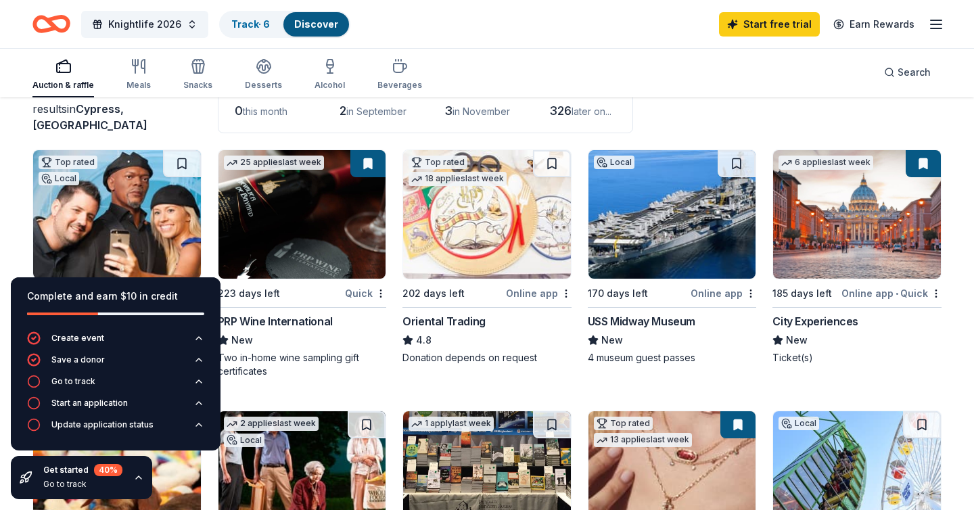
scroll to position [99, 0]
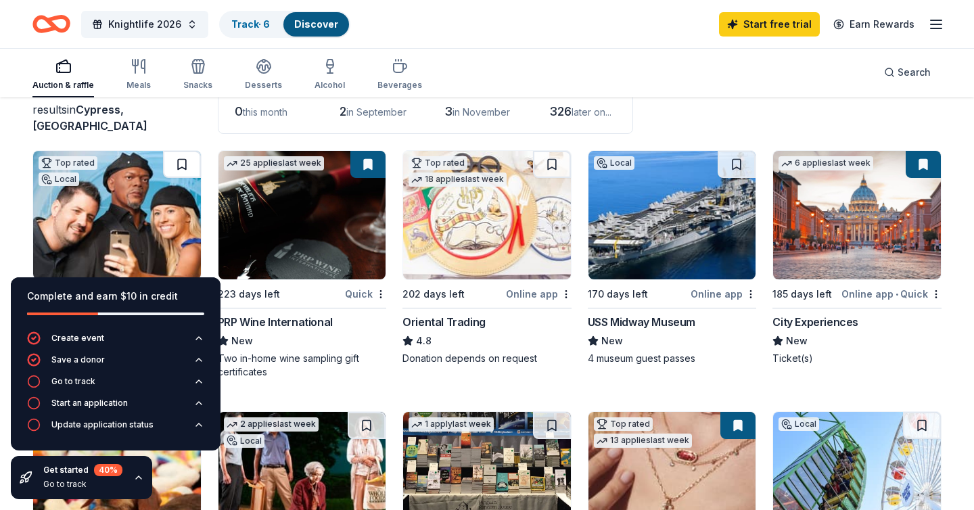
click at [179, 169] on button at bounding box center [182, 164] width 38 height 27
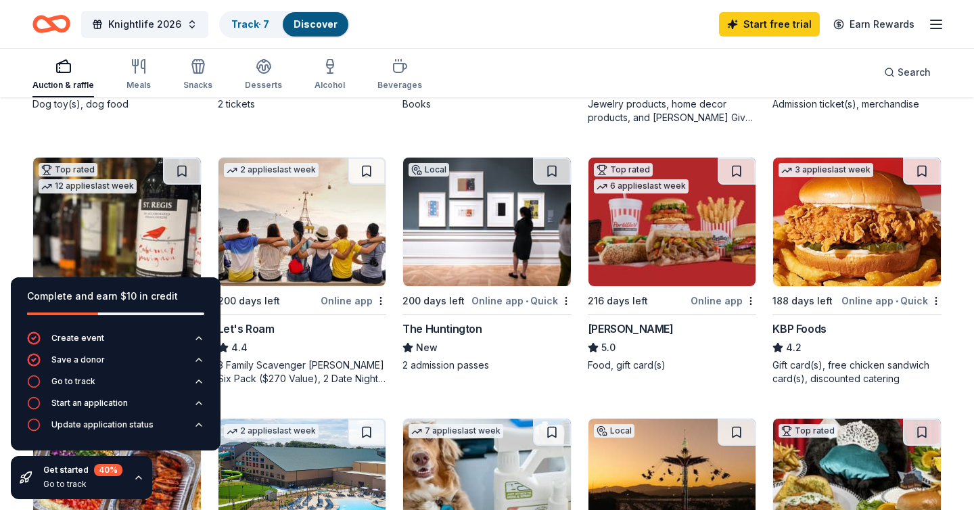
scroll to position [617, 0]
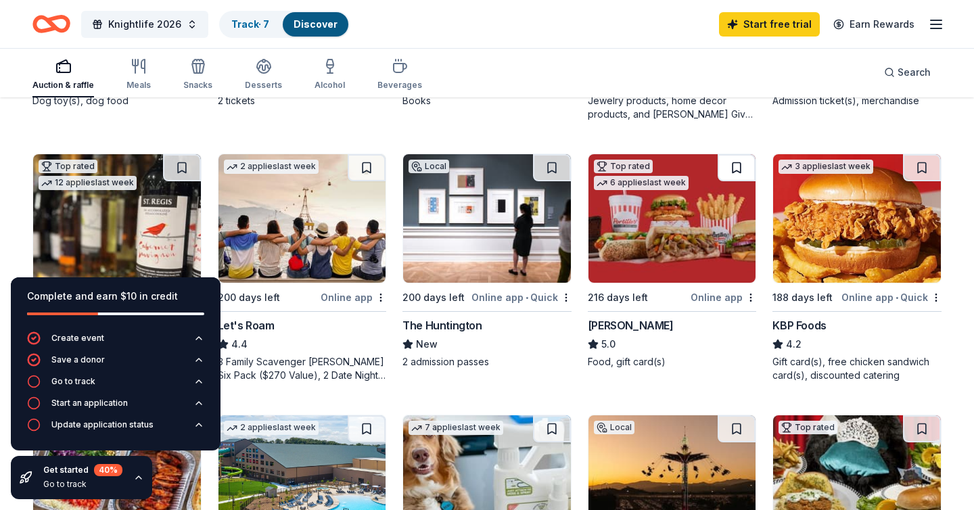
click at [736, 172] on button at bounding box center [736, 167] width 38 height 27
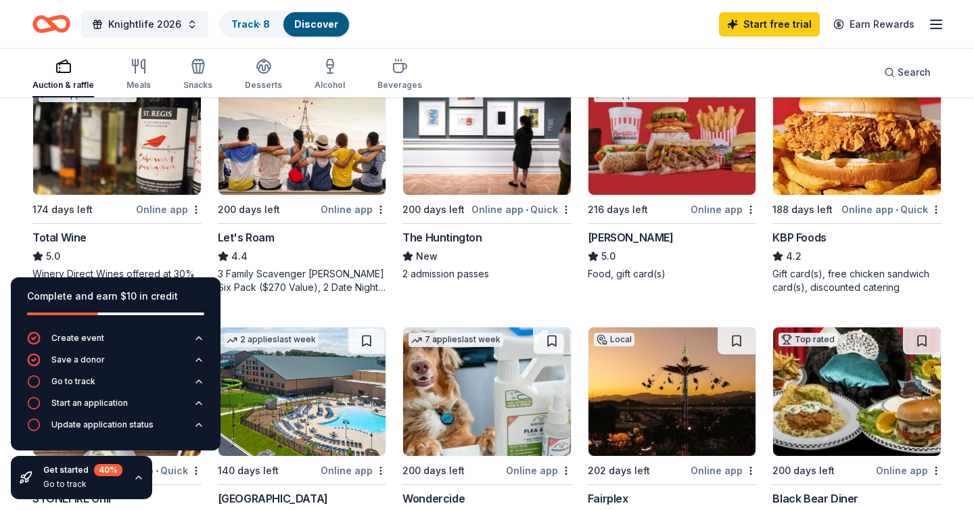
scroll to position [658, 0]
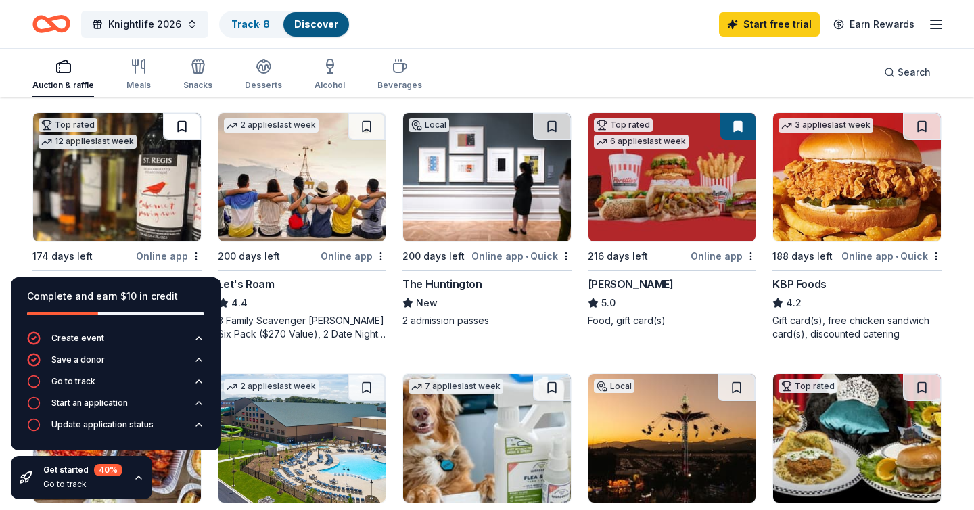
click at [183, 134] on button at bounding box center [182, 126] width 38 height 27
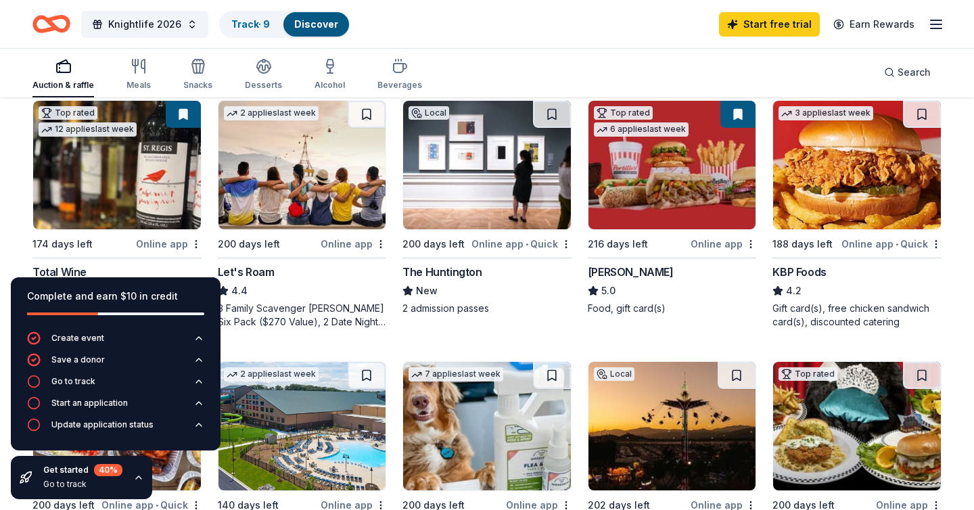
scroll to position [667, 0]
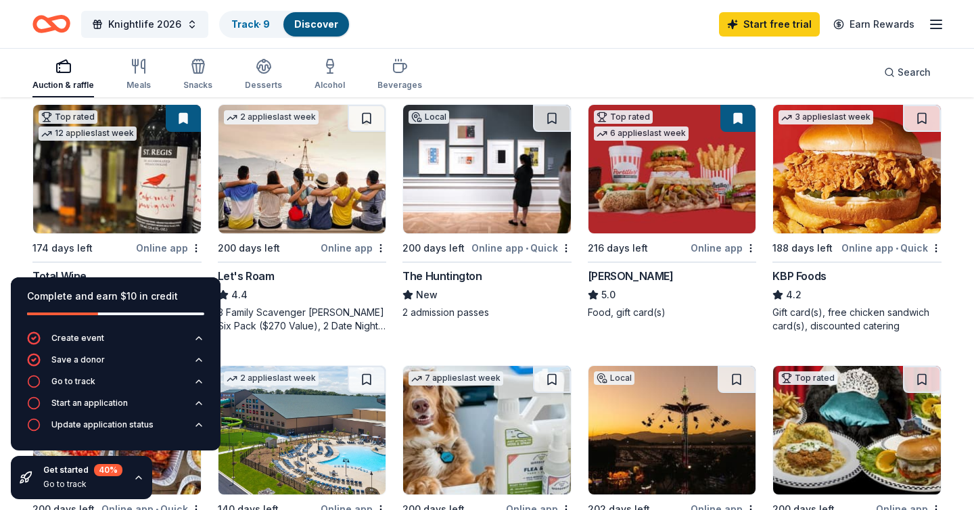
click at [551, 125] on button at bounding box center [552, 118] width 38 height 27
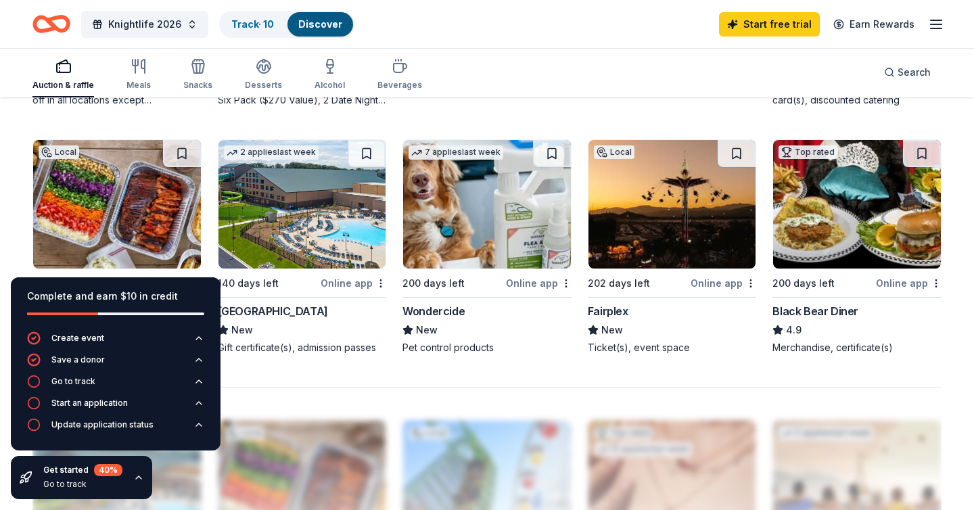
scroll to position [892, 0]
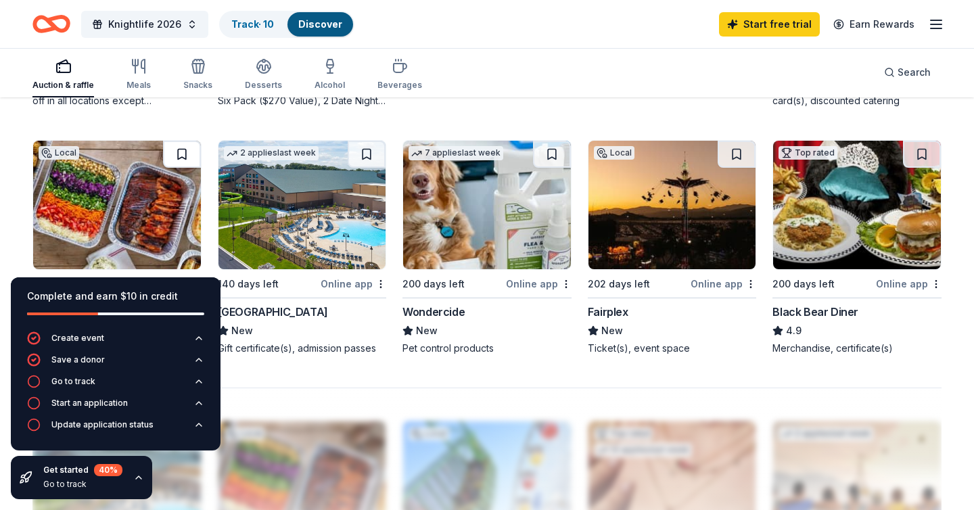
click at [186, 147] on button at bounding box center [182, 154] width 38 height 27
click at [363, 154] on button at bounding box center [366, 154] width 38 height 27
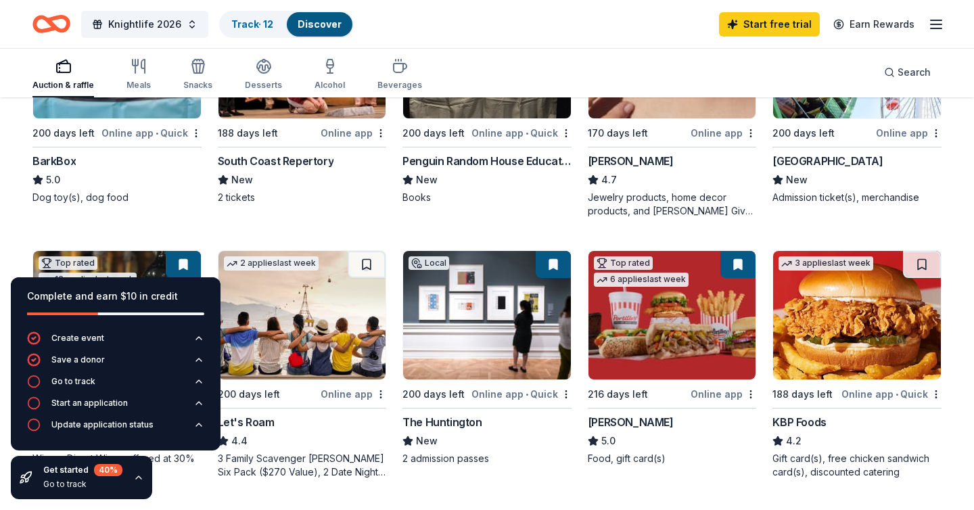
scroll to position [0, 0]
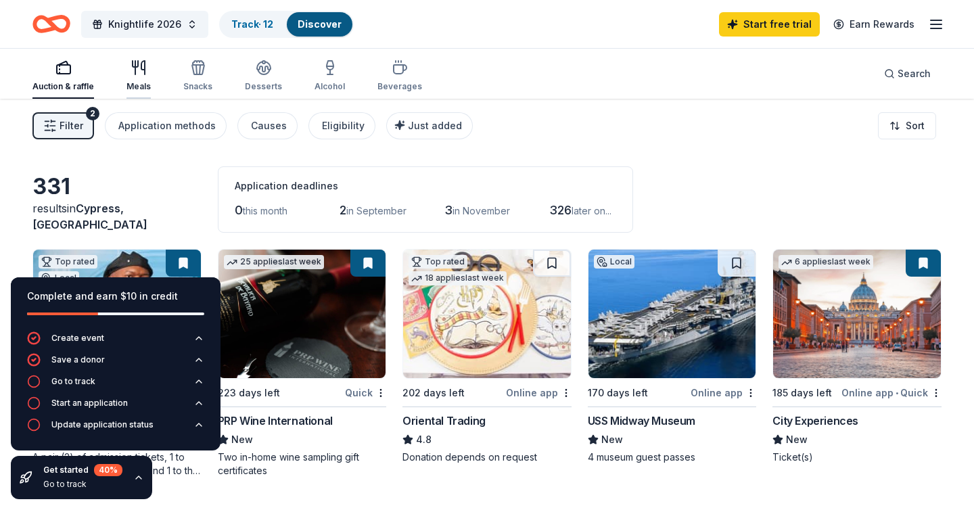
click at [143, 70] on icon "button" at bounding box center [142, 68] width 3 height 14
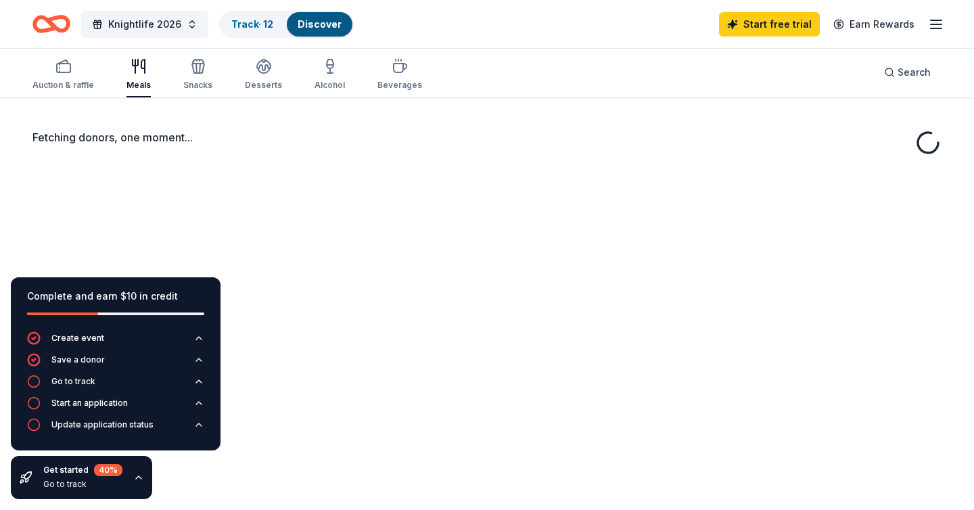
scroll to position [43, 0]
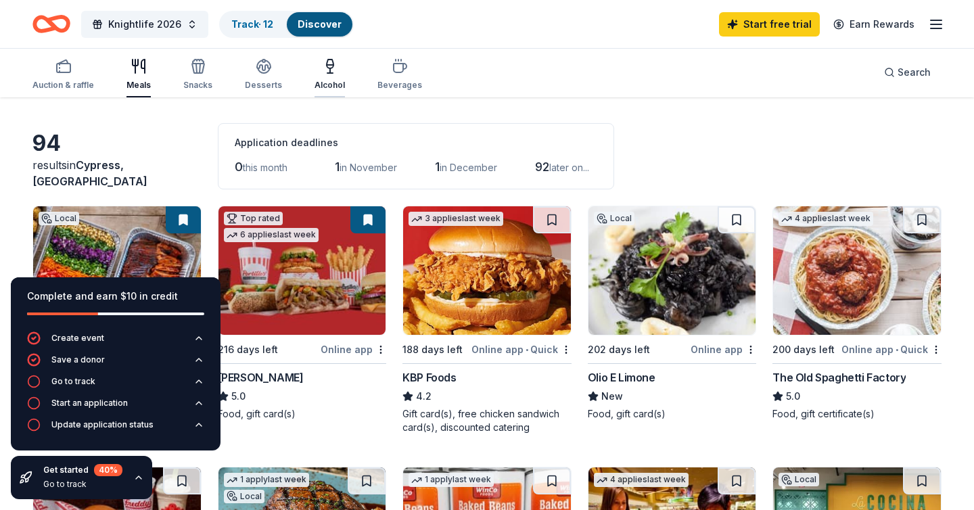
click at [322, 68] on icon "button" at bounding box center [330, 66] width 16 height 16
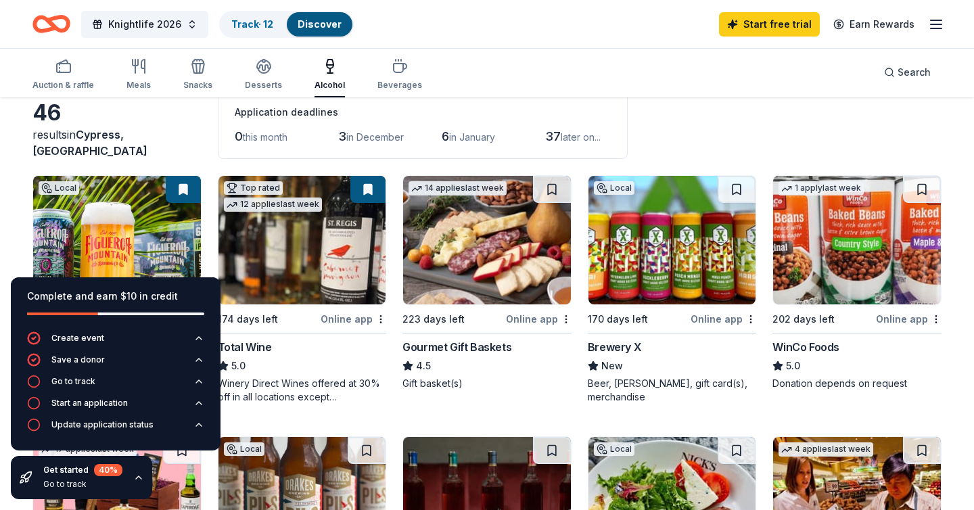
scroll to position [76, 0]
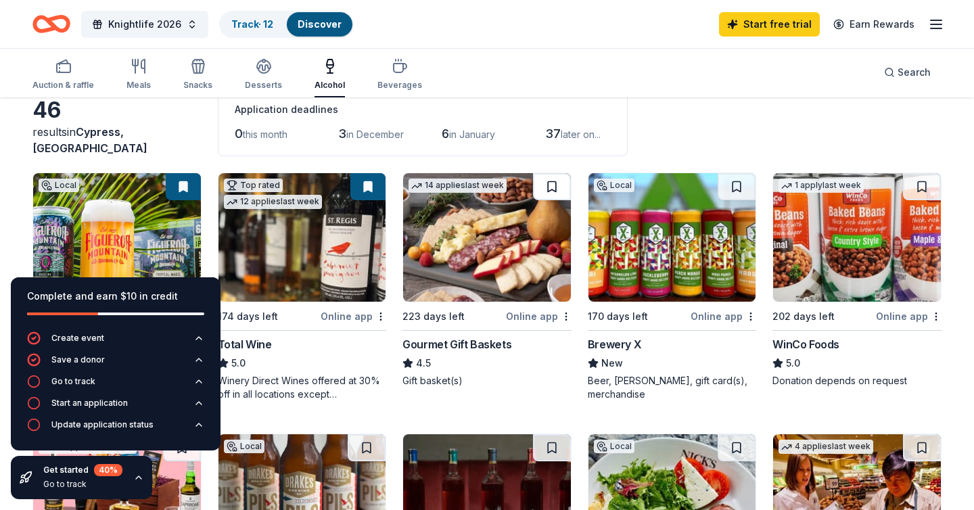
click at [559, 193] on button at bounding box center [552, 186] width 38 height 27
click at [734, 188] on button at bounding box center [736, 186] width 38 height 27
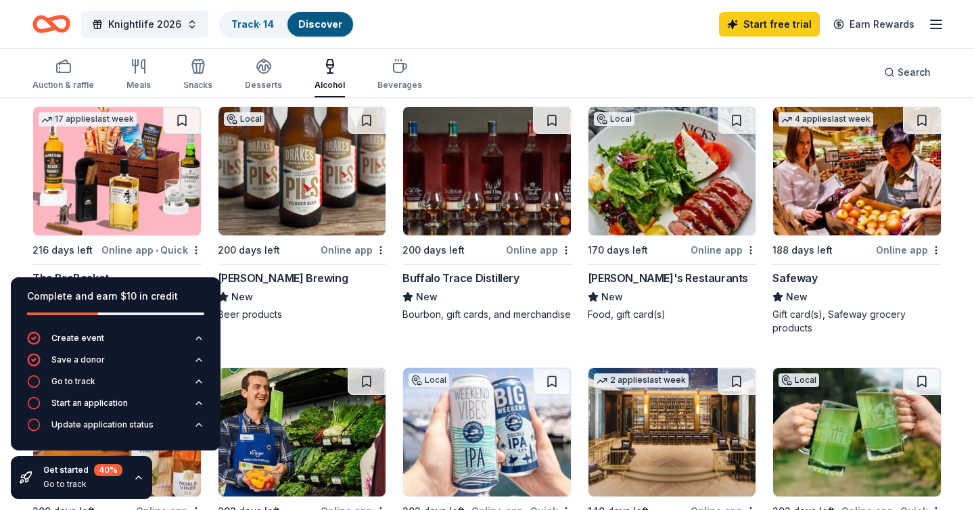
scroll to position [370, 0]
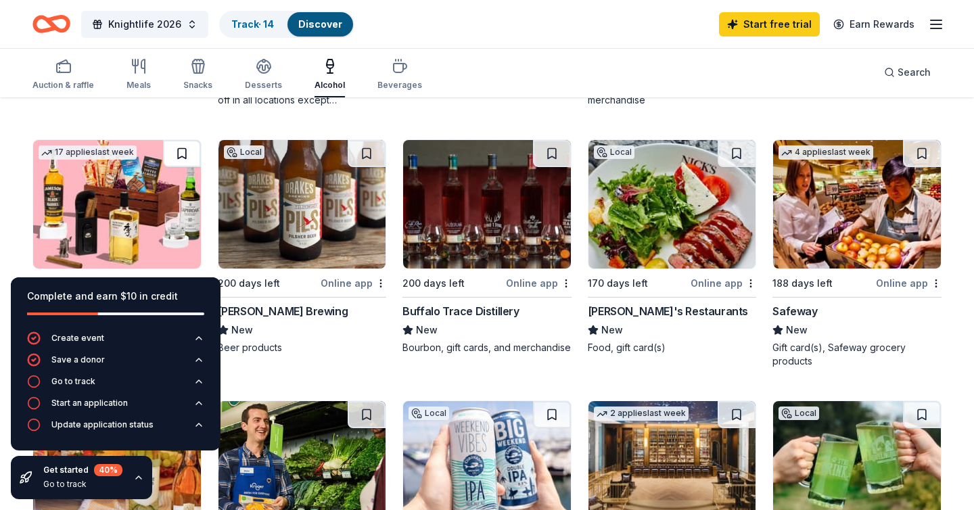
click at [176, 151] on button at bounding box center [182, 153] width 38 height 27
click at [359, 155] on button at bounding box center [366, 153] width 38 height 27
click at [736, 156] on button at bounding box center [736, 153] width 38 height 27
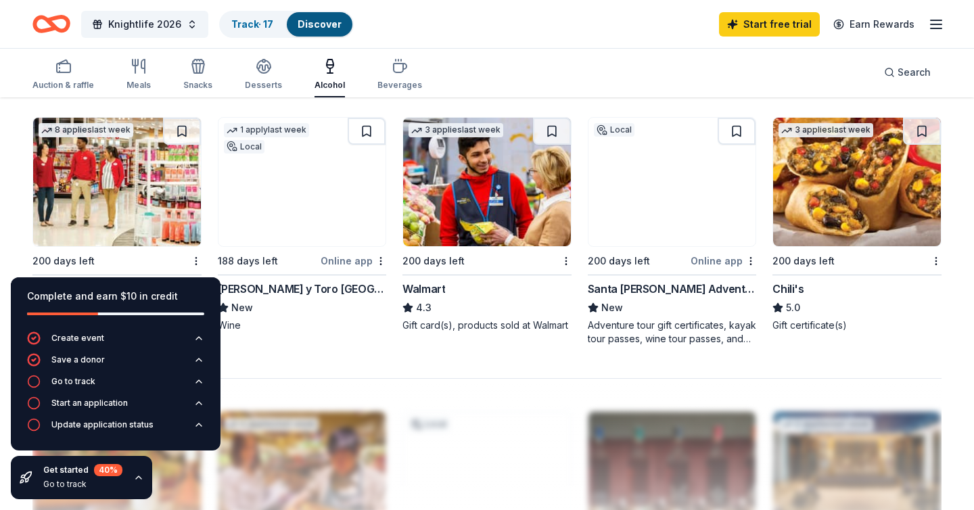
scroll to position [913, 0]
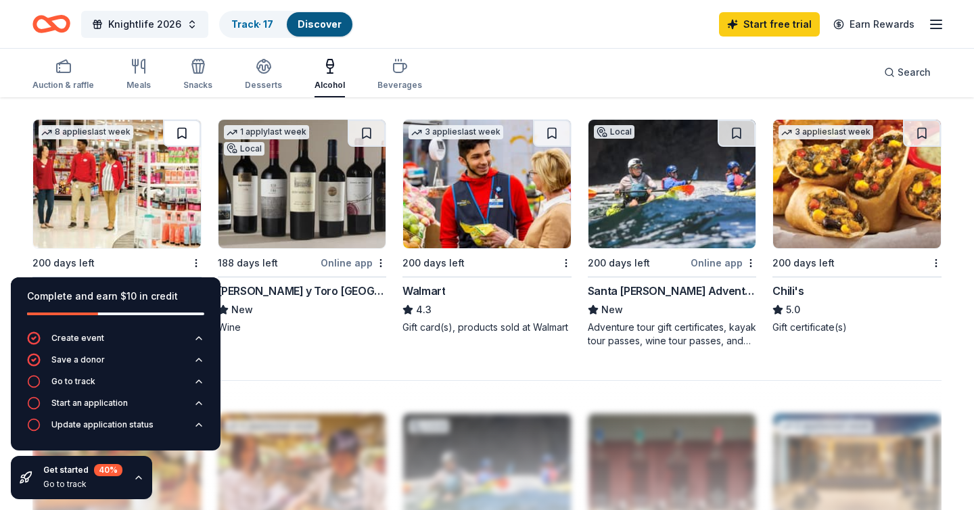
click at [181, 130] on button at bounding box center [182, 133] width 38 height 27
click at [921, 134] on button at bounding box center [922, 133] width 38 height 27
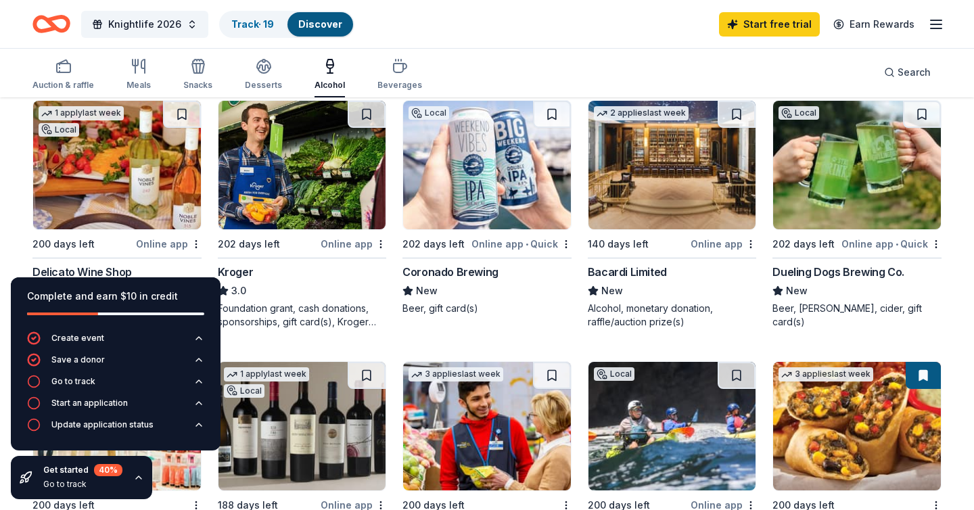
scroll to position [289, 0]
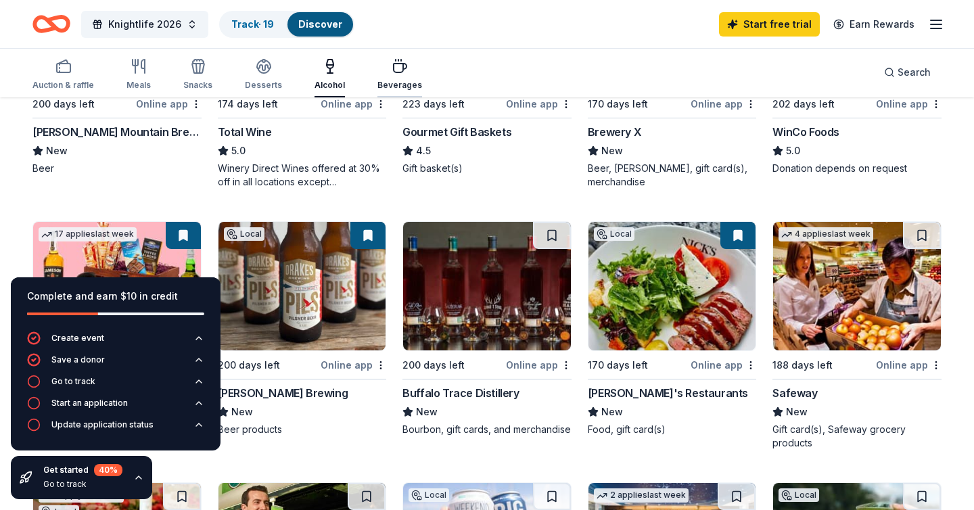
click at [404, 77] on div "Beverages" at bounding box center [399, 74] width 45 height 32
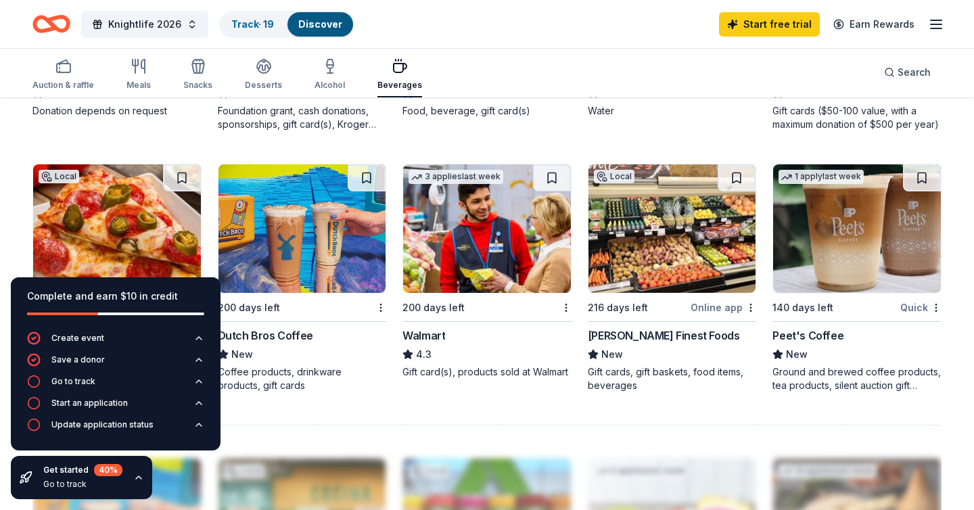
scroll to position [870, 0]
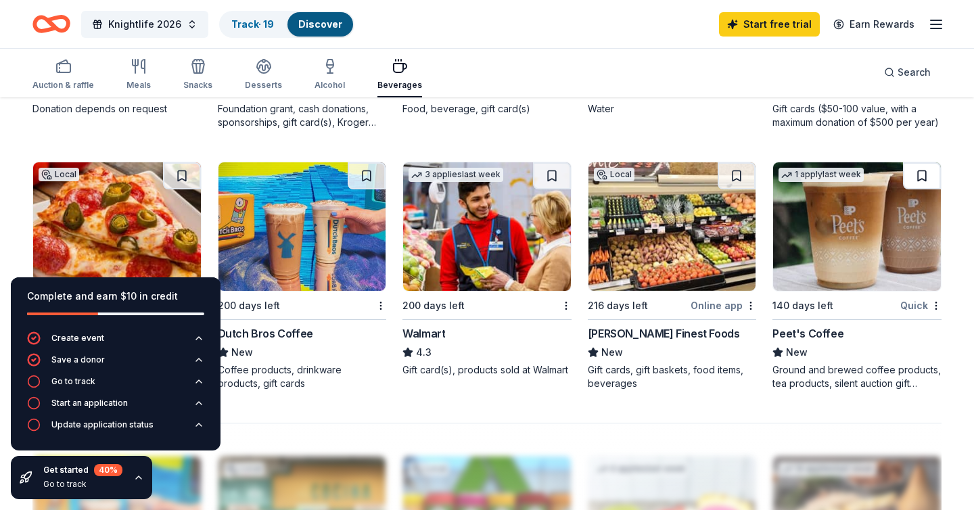
click at [922, 175] on button at bounding box center [922, 175] width 38 height 27
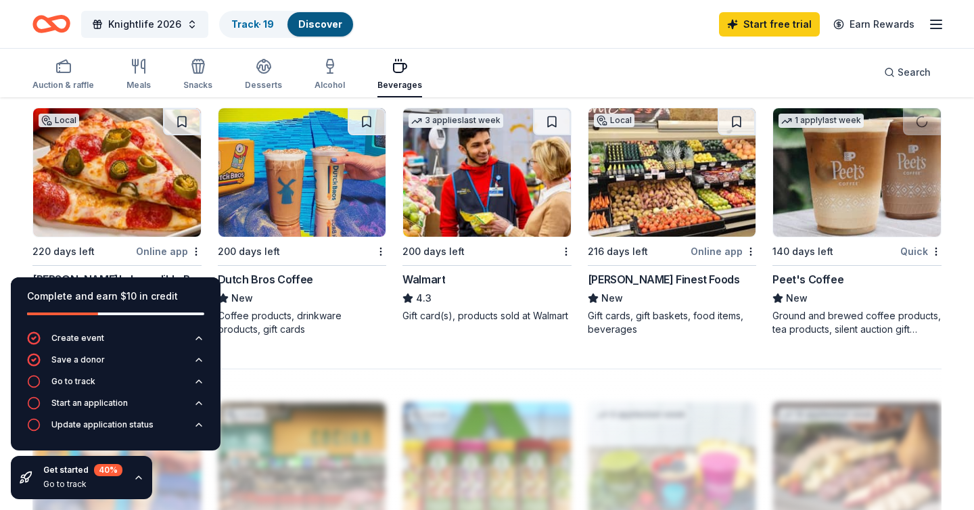
scroll to position [932, 0]
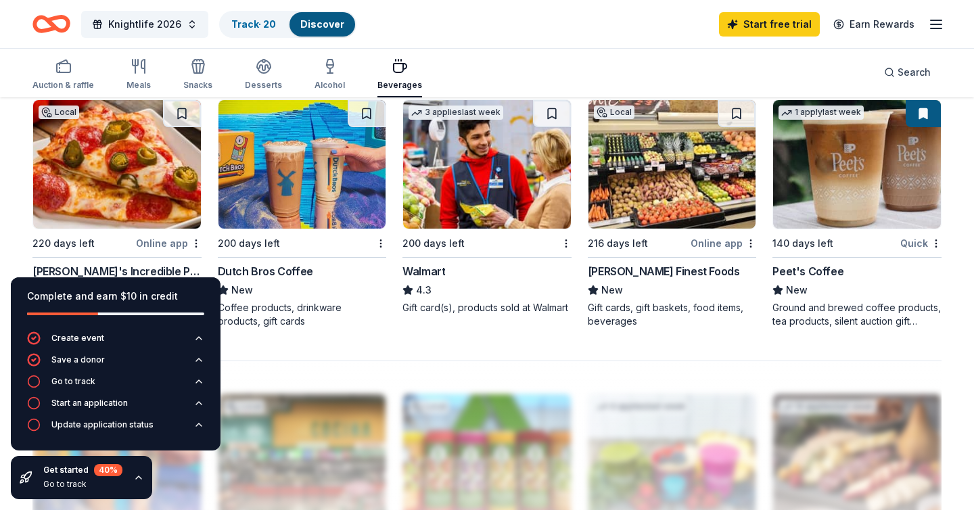
click at [372, 116] on button at bounding box center [366, 113] width 38 height 27
click at [180, 112] on button at bounding box center [182, 113] width 38 height 27
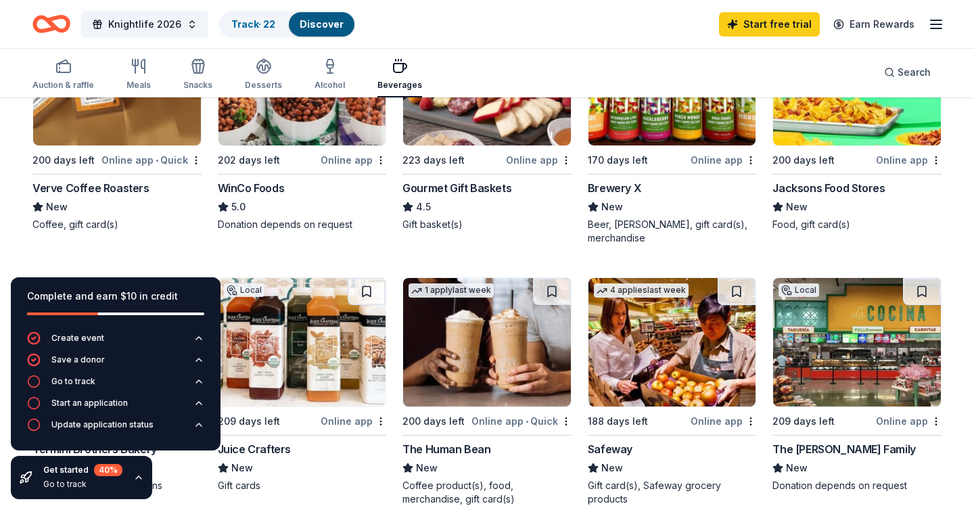
scroll to position [0, 0]
